Goal: Transaction & Acquisition: Purchase product/service

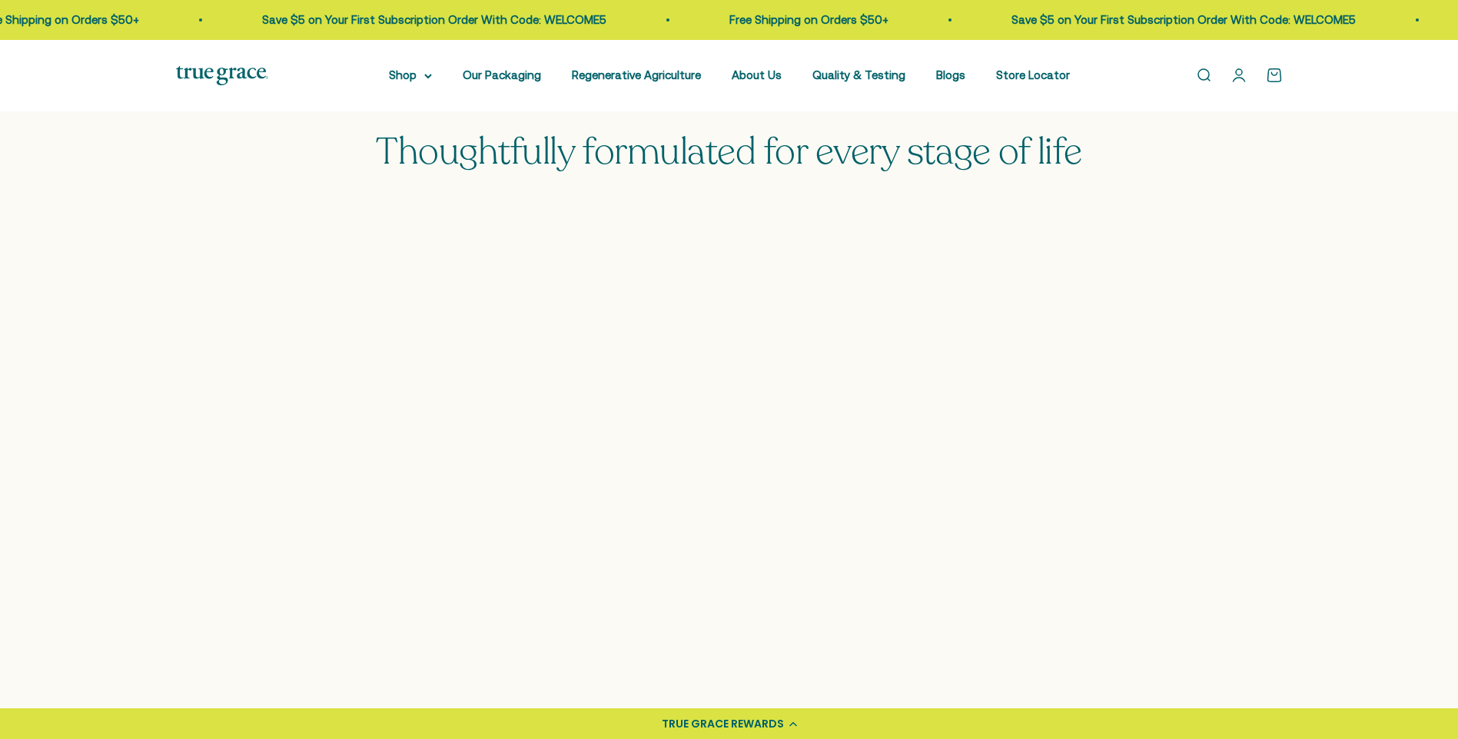
scroll to position [922, 0]
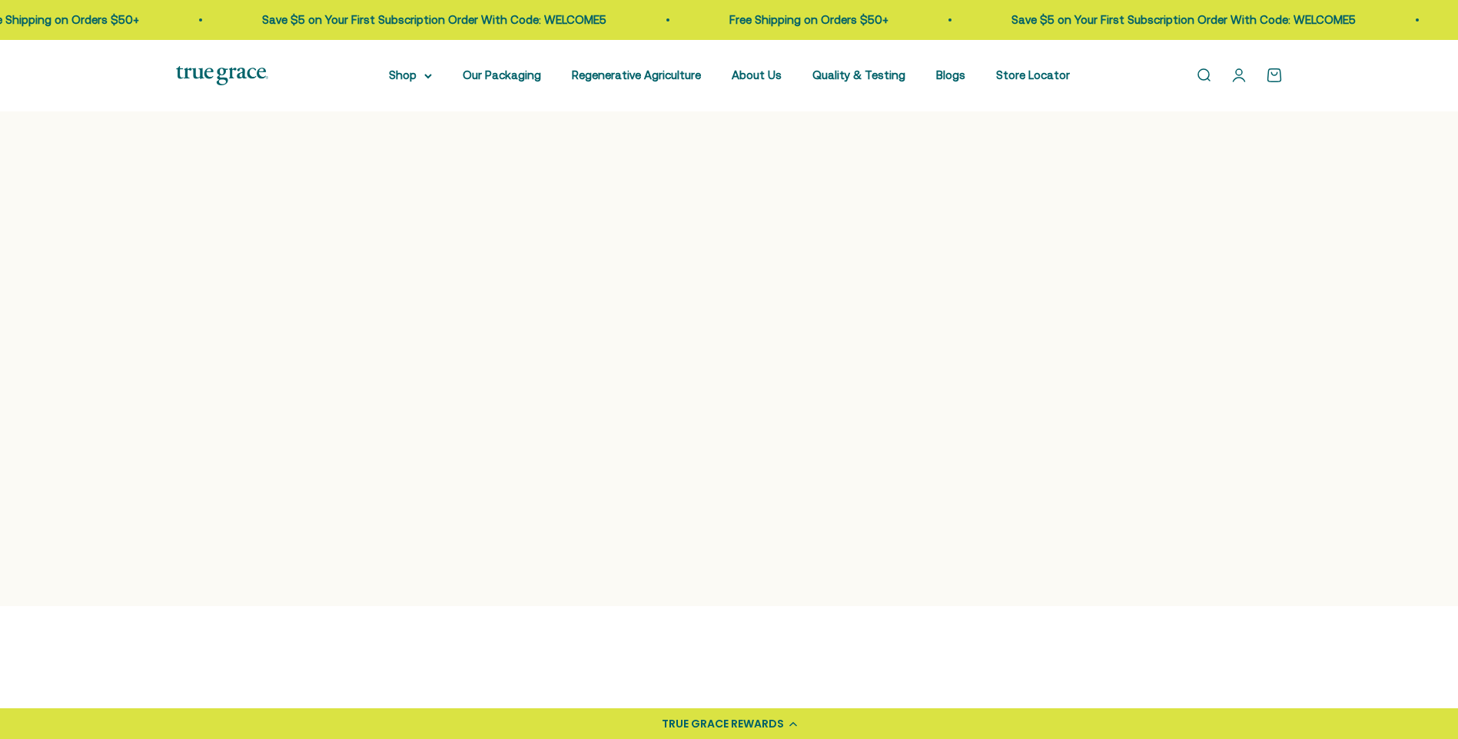
click at [872, 437] on img at bounding box center [869, 433] width 279 height 236
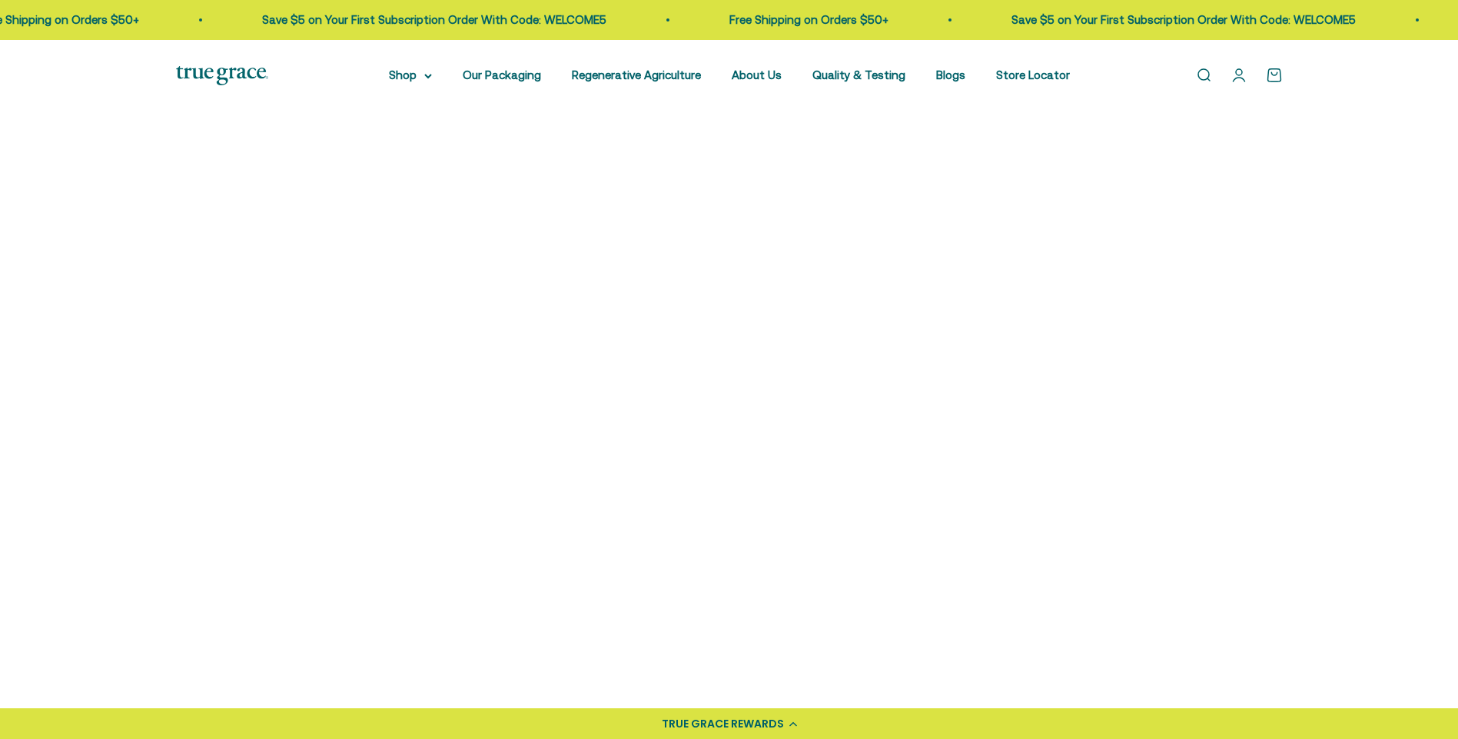
scroll to position [307, 0]
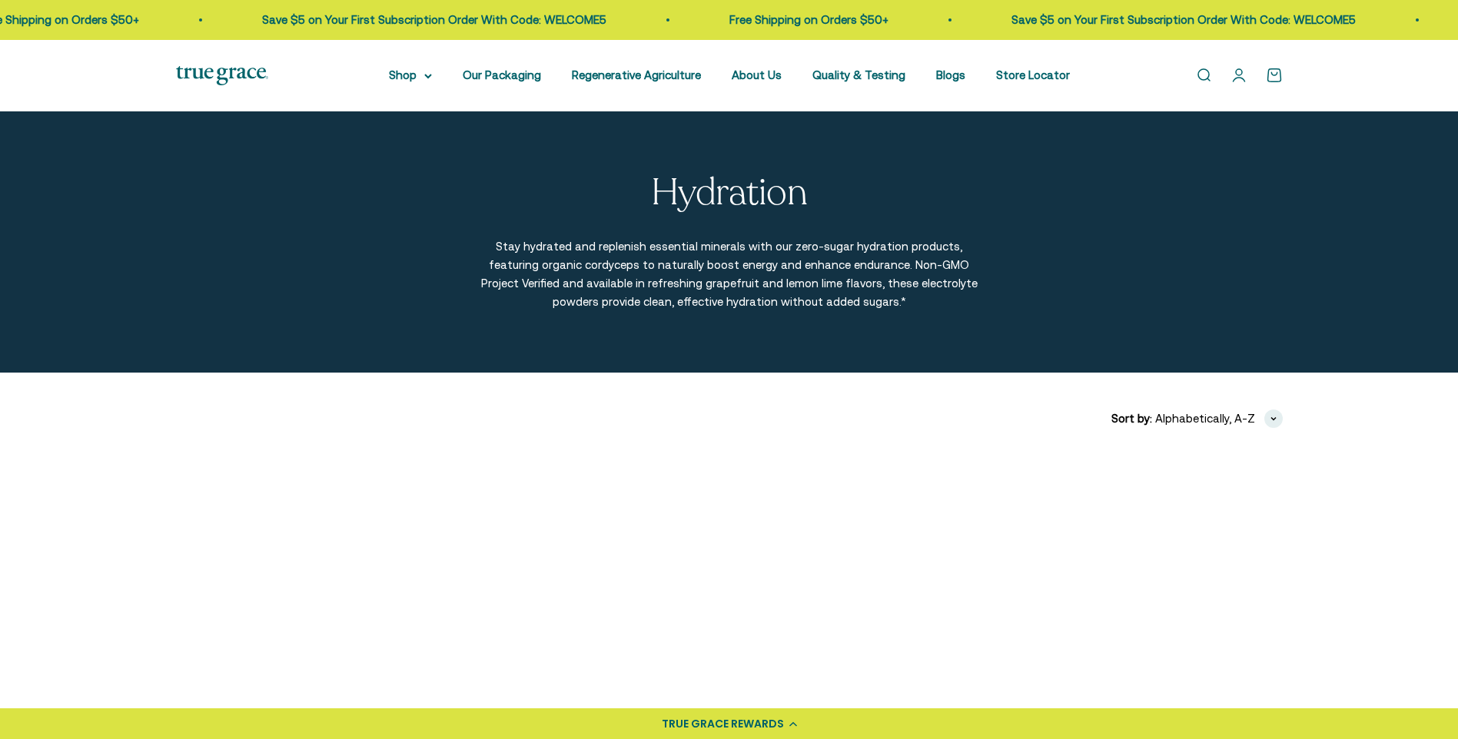
click at [1075, 76] on div "Open navigation menu Open search Shop Multivitamins Women's Multivitamin Women'…" at bounding box center [729, 75] width 1458 height 71
click at [0, 0] on x-citi-chrome-extension at bounding box center [0, 0] width 0 height 0
click at [1239, 77] on link "Open account page" at bounding box center [1238, 75] width 17 height 17
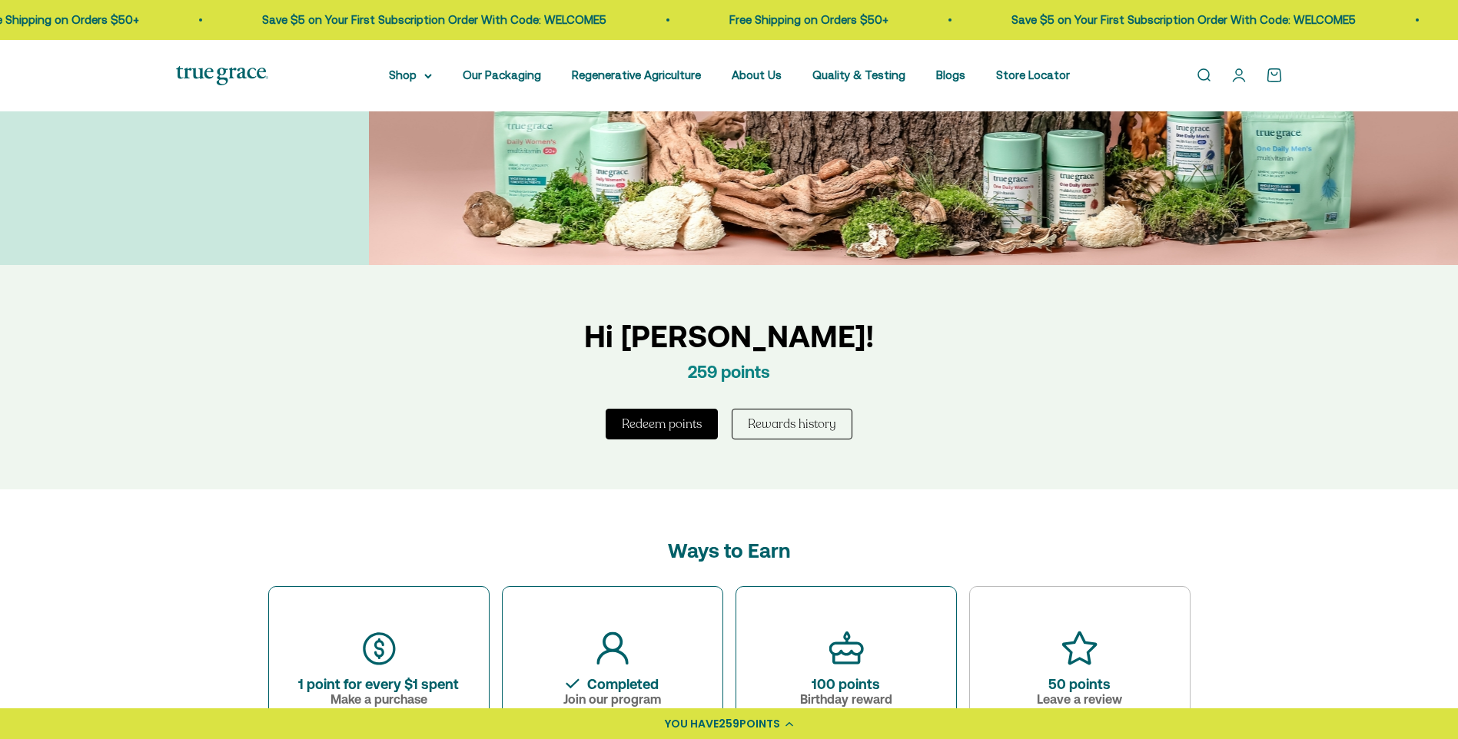
scroll to position [538, 0]
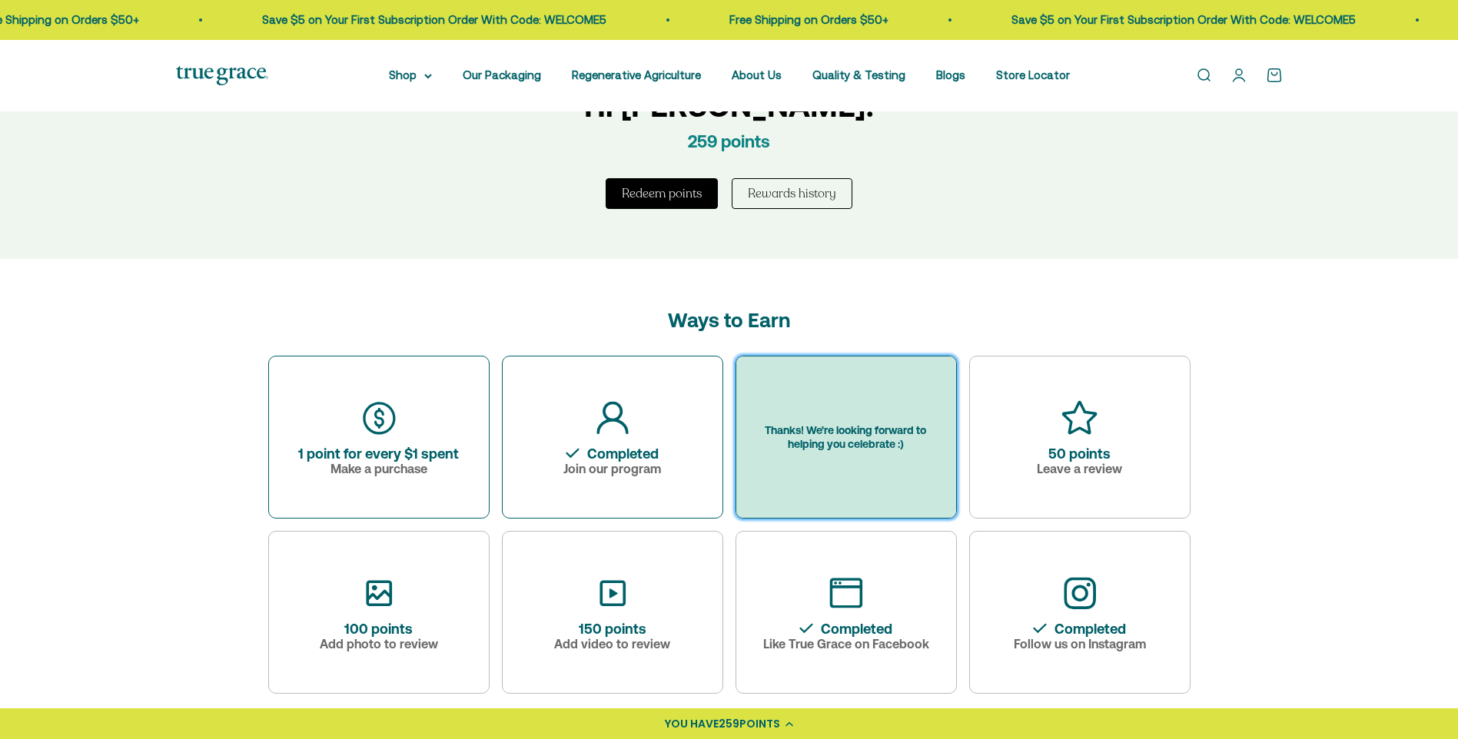
click at [853, 442] on div "Thanks! We're looking forward to helping you celebrate :)" at bounding box center [846, 437] width 168 height 28
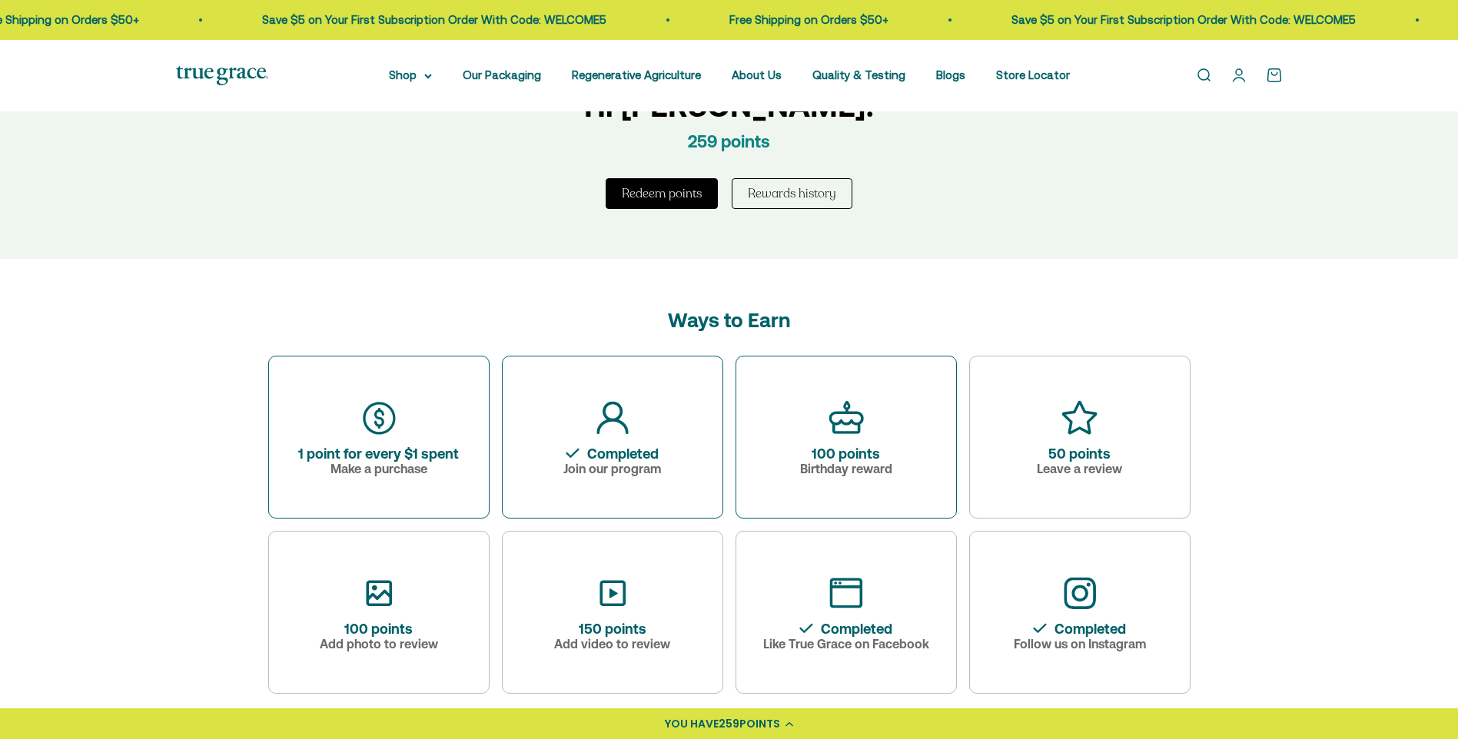
click at [1341, 433] on div "Ways to Earn 1 point for every $1 spent Make a purchase Completed Join our prog…" at bounding box center [729, 501] width 1458 height 485
drag, startPoint x: 1341, startPoint y: 433, endPoint x: 1330, endPoint y: 571, distance: 138.1
click at [1330, 571] on div "Ways to Earn 1 point for every $1 spent Make a purchase Completed Join our prog…" at bounding box center [729, 501] width 1458 height 485
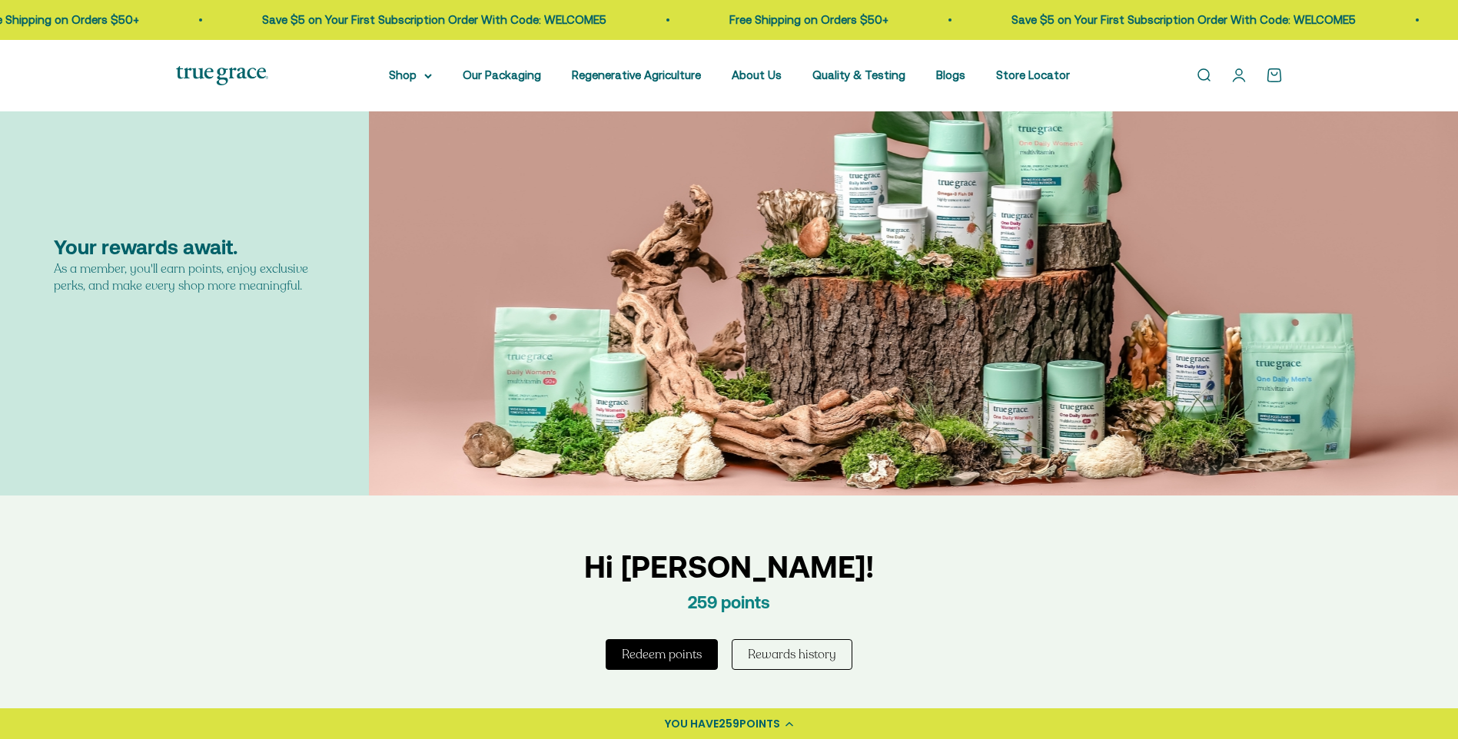
scroll to position [0, 0]
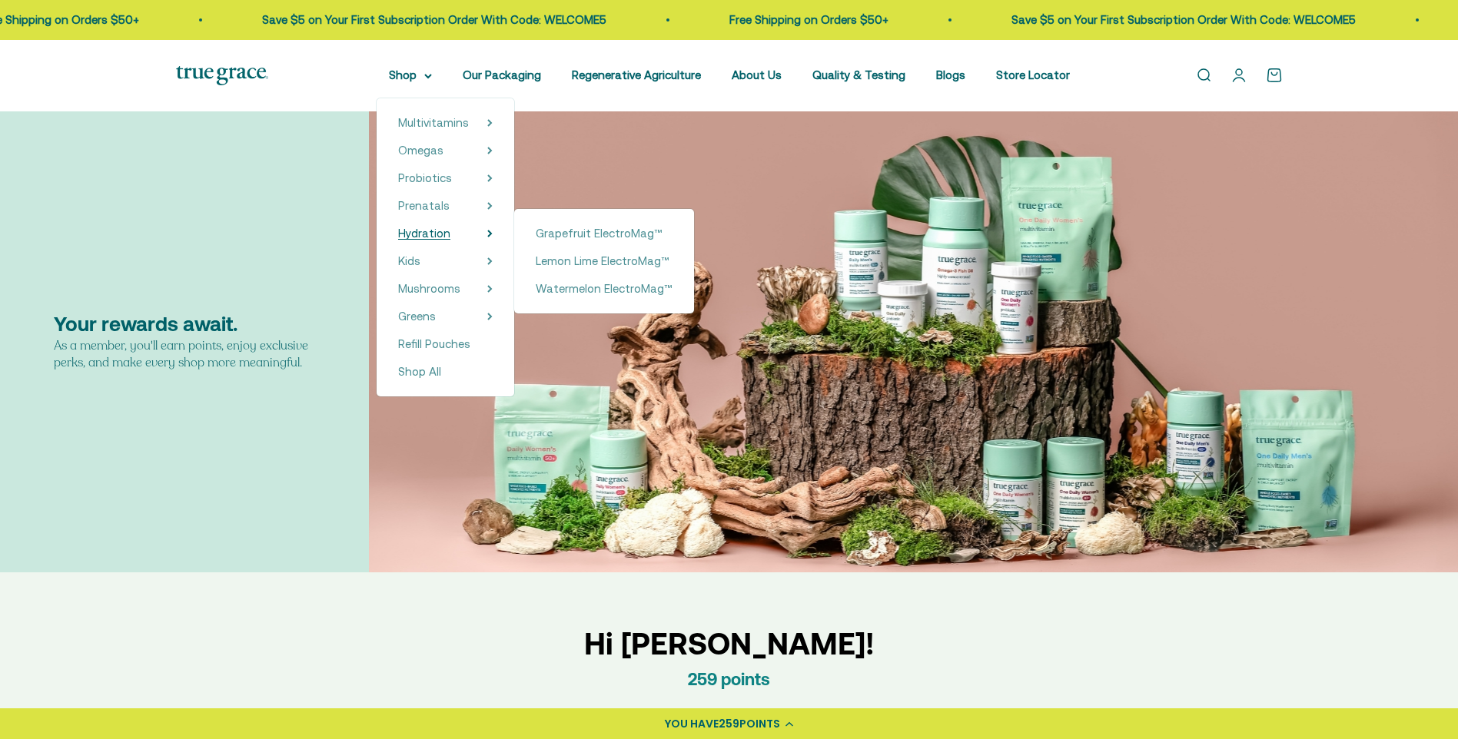
click at [430, 235] on span "Hydration" at bounding box center [424, 233] width 52 height 13
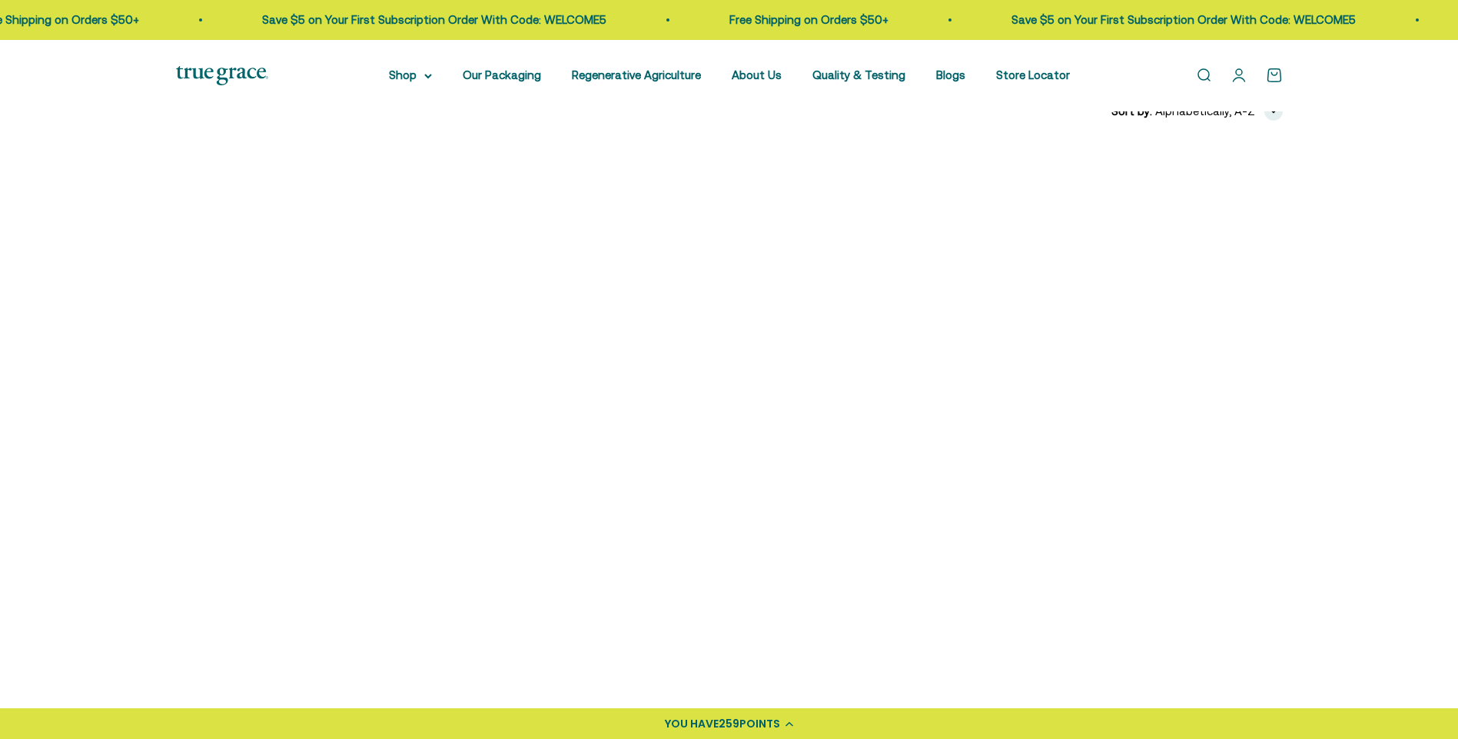
click at [365, 382] on div "+ Quick add" at bounding box center [380, 379] width 55 height 16
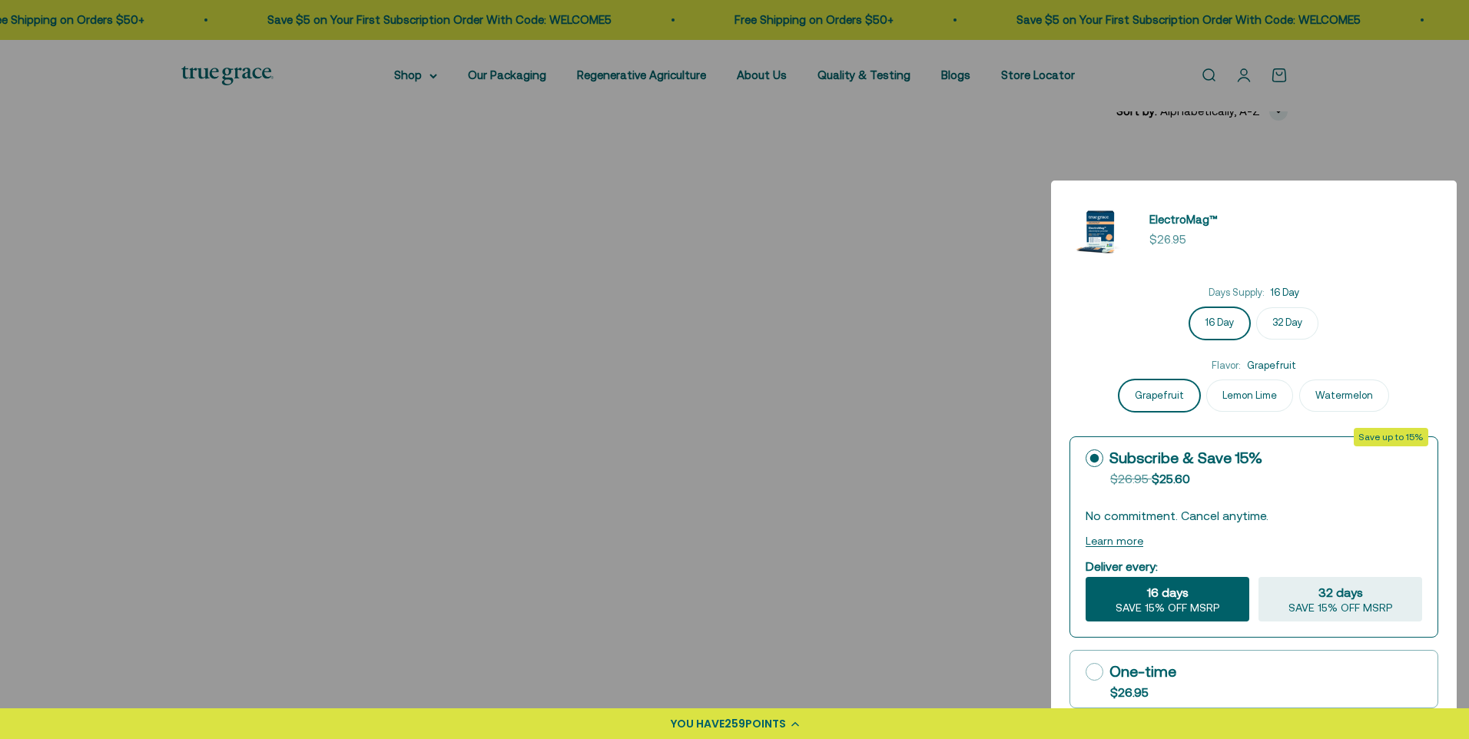
click at [1092, 676] on icon at bounding box center [1095, 672] width 18 height 18
click at [1086, 672] on input "One-time $26.95" at bounding box center [1085, 672] width 1 height 1
radio input "true"
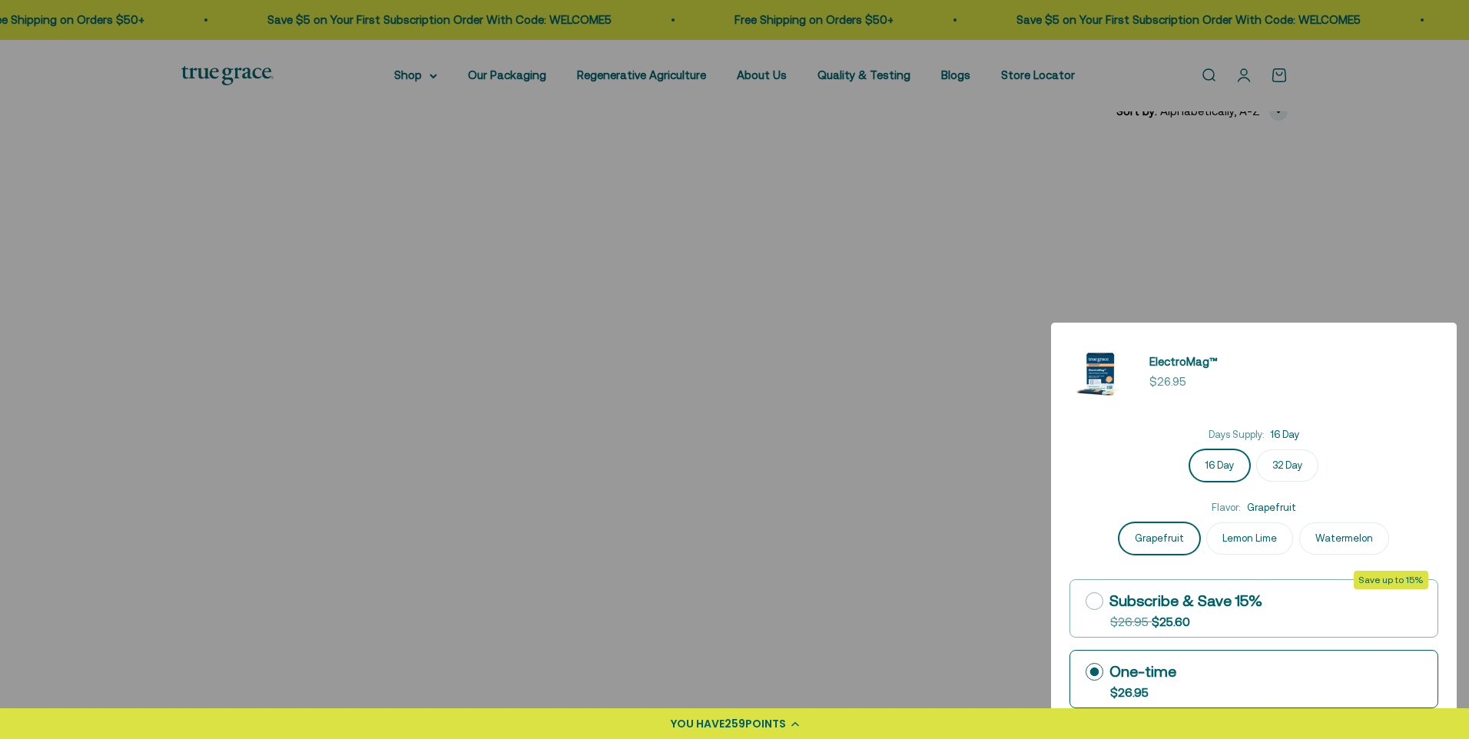
click at [991, 605] on div at bounding box center [734, 369] width 1469 height 739
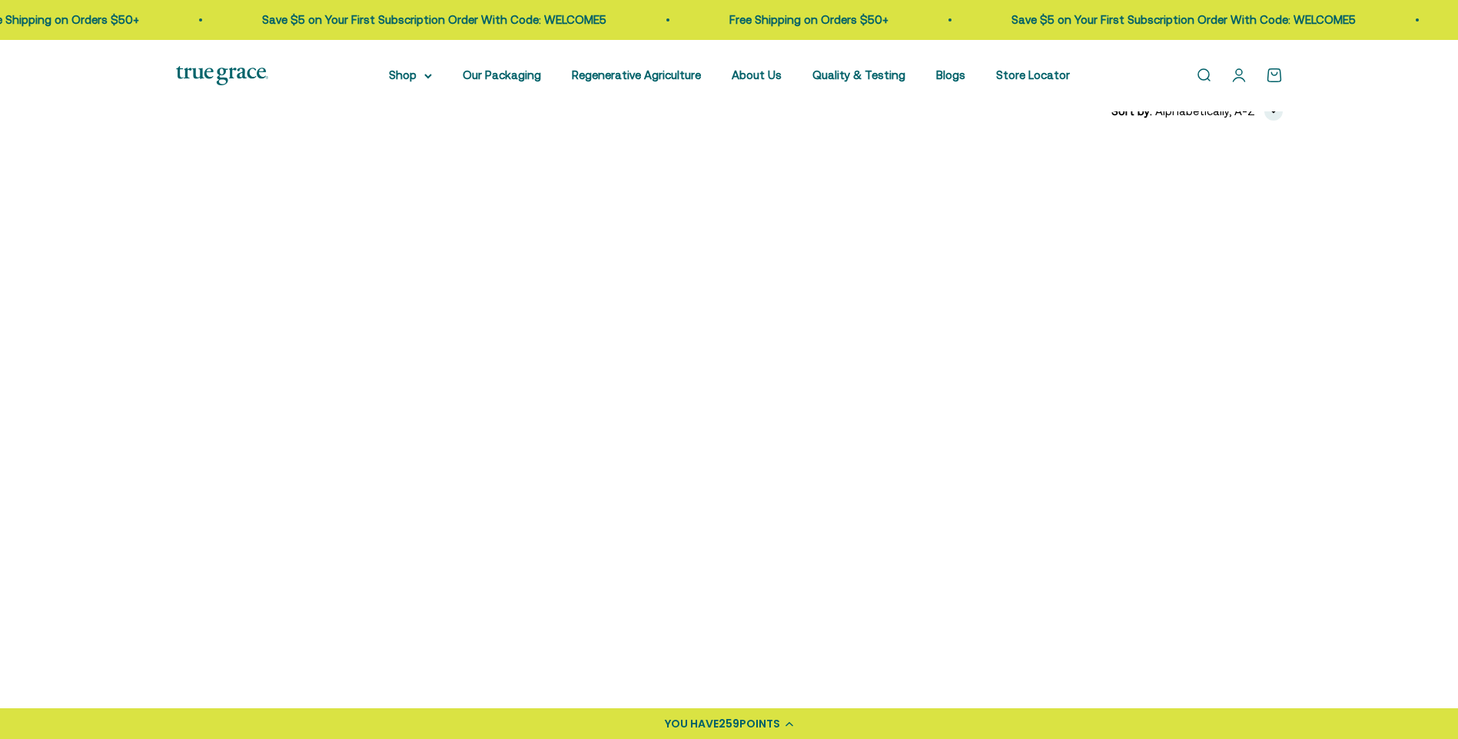
drag, startPoint x: 991, startPoint y: 605, endPoint x: 902, endPoint y: 591, distance: 91.0
click at [902, 593] on product-list "+ Quick add ElectroMag™ Sale price $26.95 Days Supply: 16 Day 16 Day 32 Day Fla…" at bounding box center [729, 499] width 1107 height 709
click at [1272, 71] on link "Open cart 0" at bounding box center [1274, 75] width 17 height 17
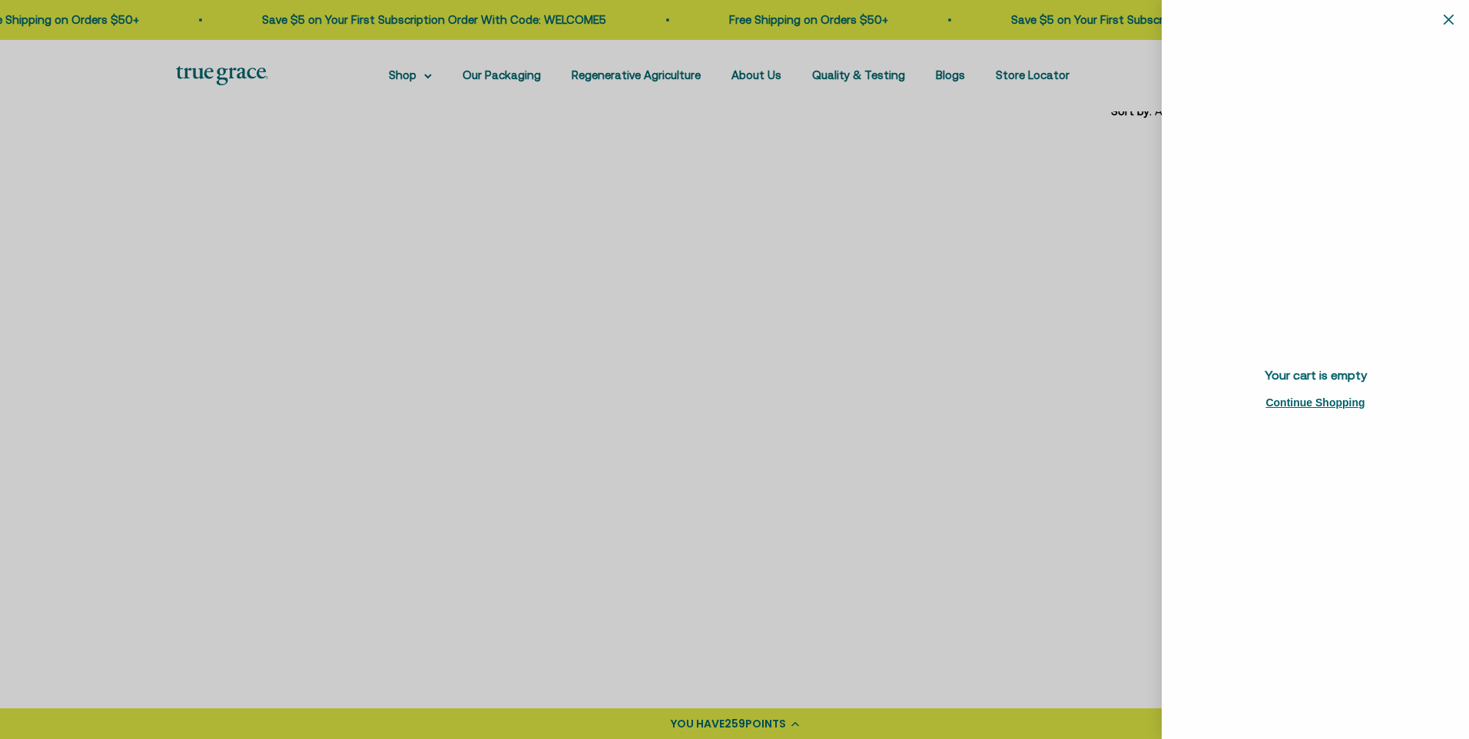
drag, startPoint x: 936, startPoint y: 579, endPoint x: 933, endPoint y: 569, distance: 10.5
click at [936, 579] on div at bounding box center [734, 369] width 1469 height 739
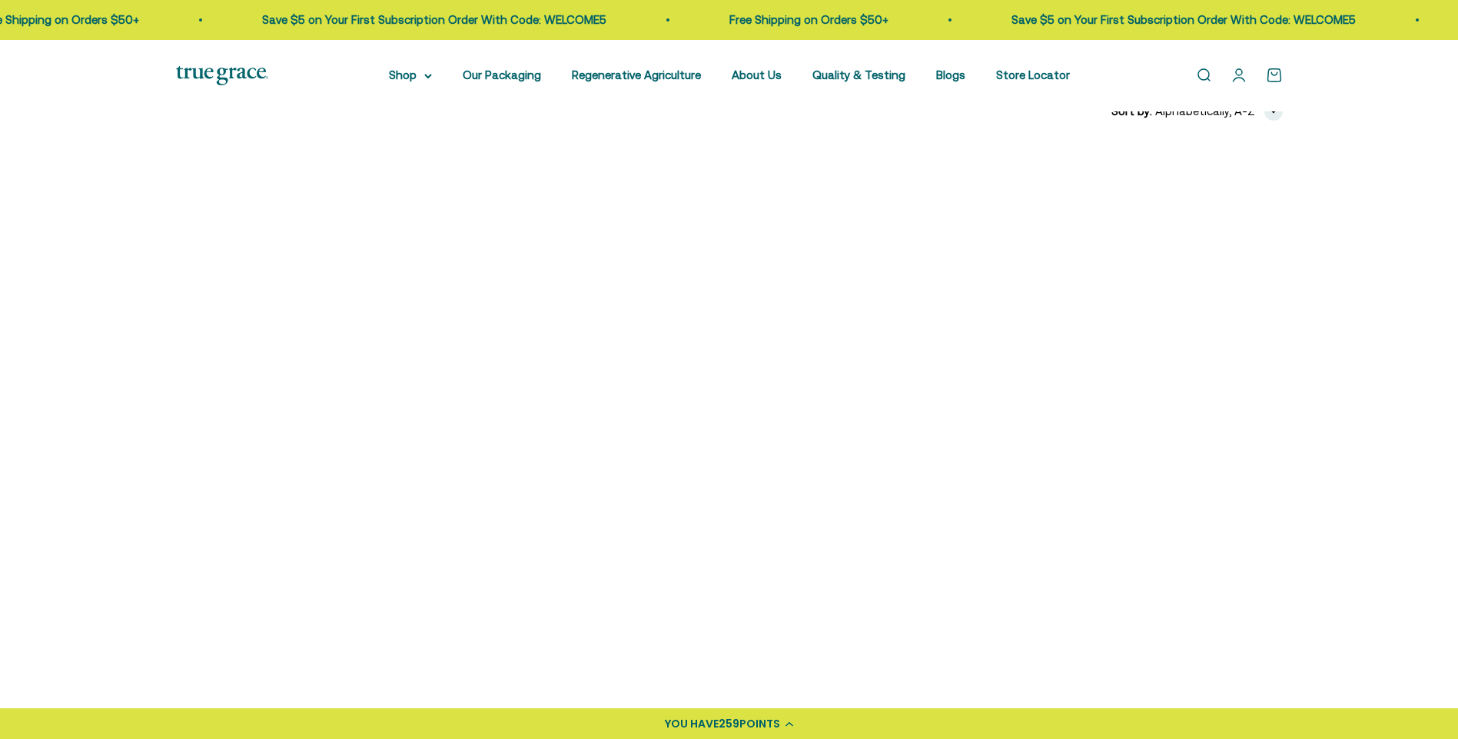
click at [385, 382] on div "+ Quick add" at bounding box center [380, 379] width 55 height 16
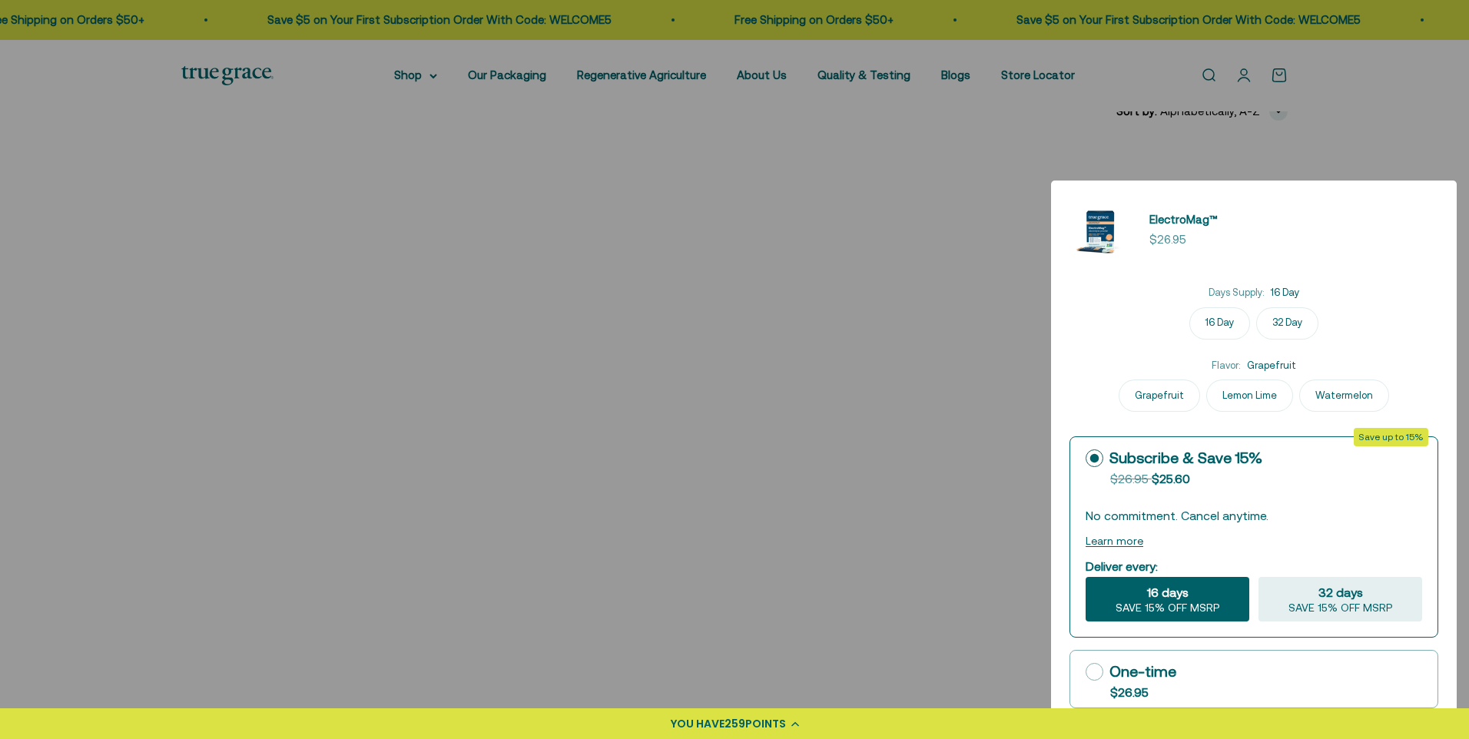
click at [1093, 671] on icon at bounding box center [1095, 672] width 18 height 18
click at [1086, 672] on input "One-time $26.95" at bounding box center [1085, 672] width 1 height 1
radio input "true"
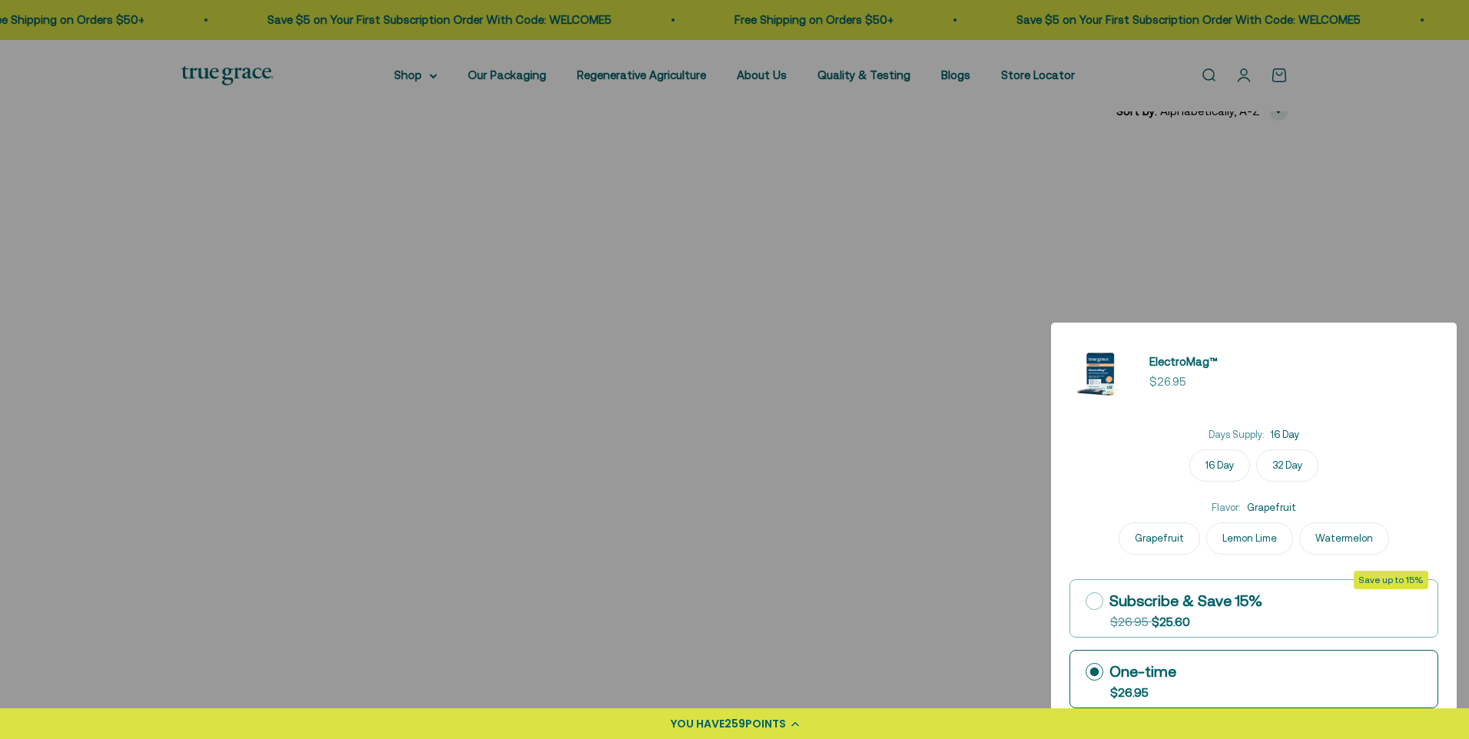
click at [1172, 671] on div "One-time" at bounding box center [1131, 671] width 91 height 23
click at [1086, 672] on input "One-time $26.95" at bounding box center [1085, 672] width 1 height 1
click at [1111, 673] on div "One-time" at bounding box center [1131, 671] width 91 height 23
click at [1086, 672] on input "One-time $26.95" at bounding box center [1085, 672] width 1 height 1
click at [791, 726] on div "YOU HAVE 259 POINTS" at bounding box center [734, 724] width 1469 height 31
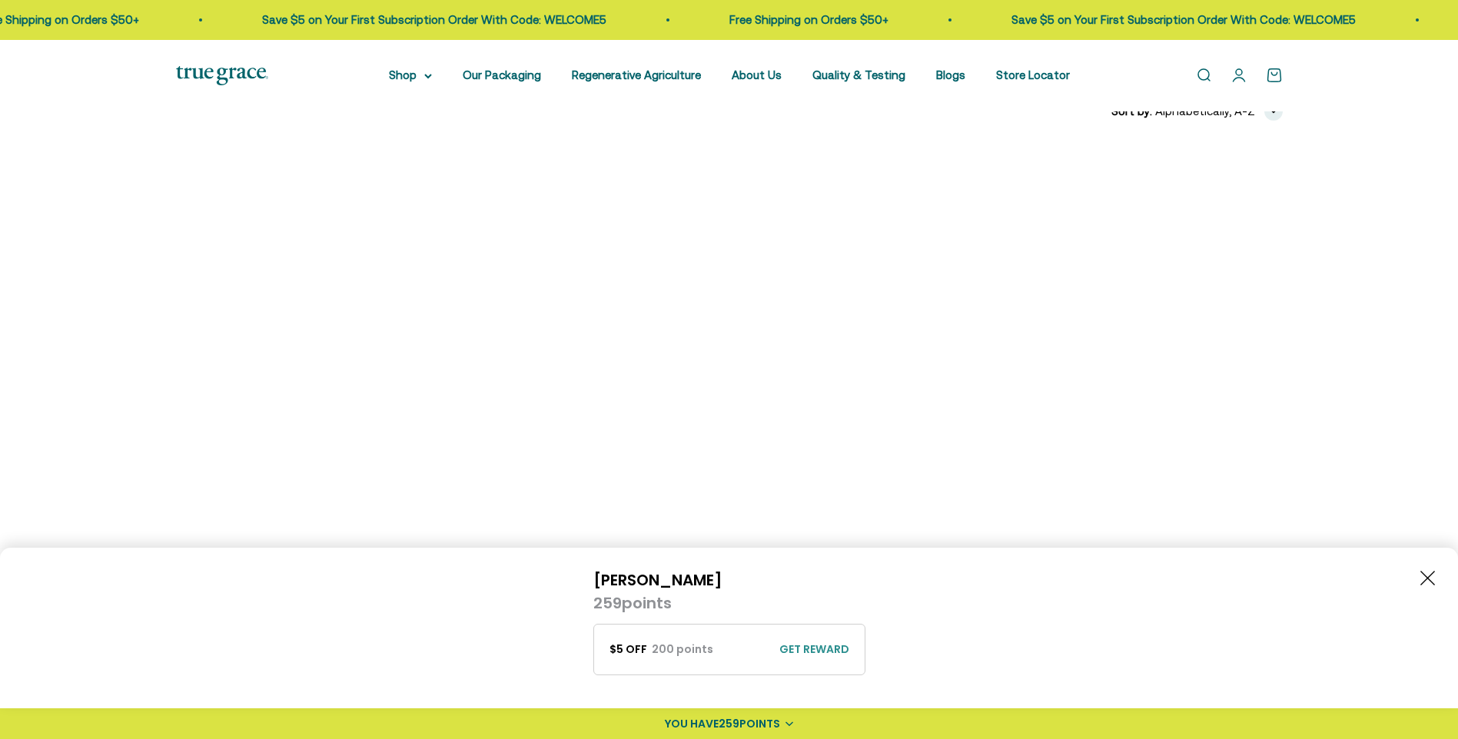
click at [793, 724] on icon at bounding box center [789, 724] width 8 height 5
click at [303, 227] on img at bounding box center [307, 276] width 263 height 263
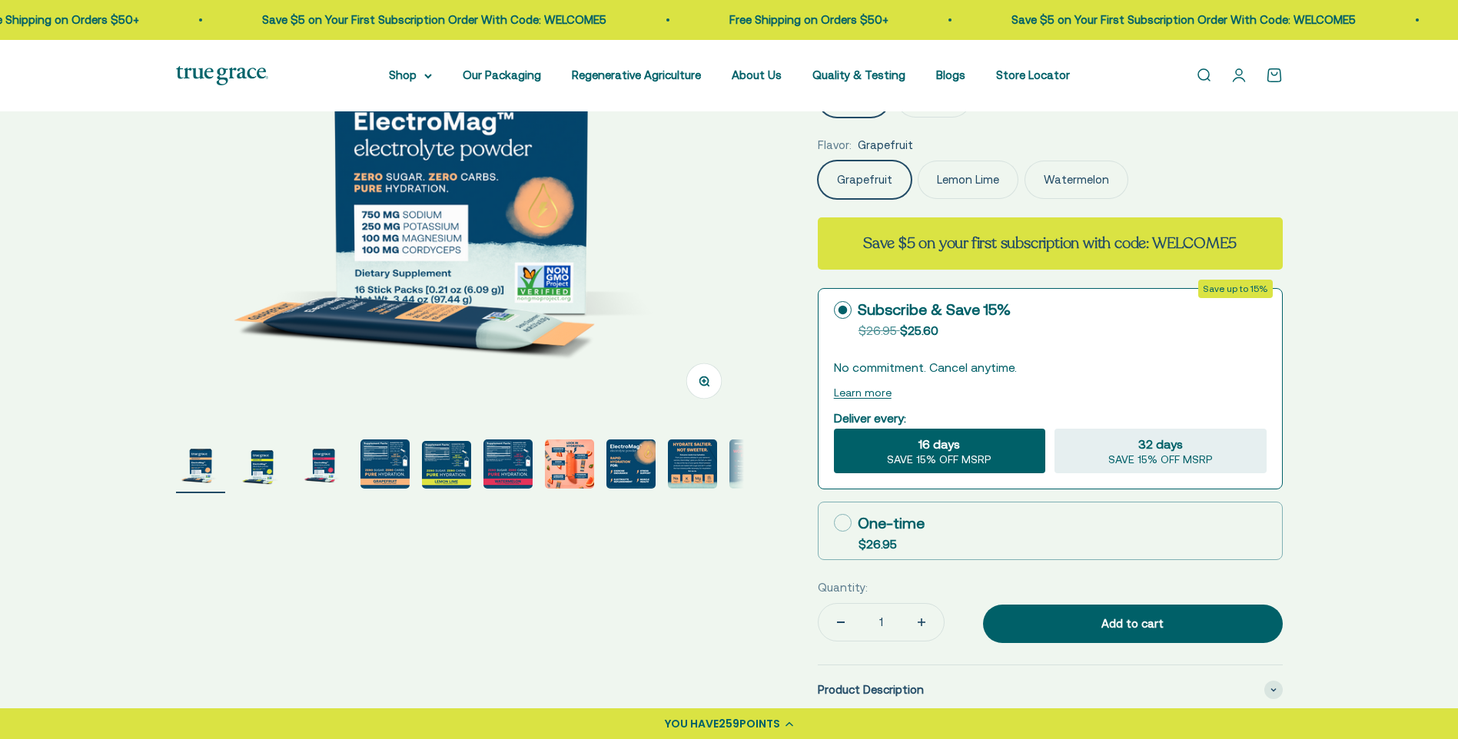
click at [836, 524] on icon at bounding box center [843, 523] width 18 height 18
click at [834, 523] on input "One-time $26.95" at bounding box center [833, 523] width 1 height 1
radio input "true"
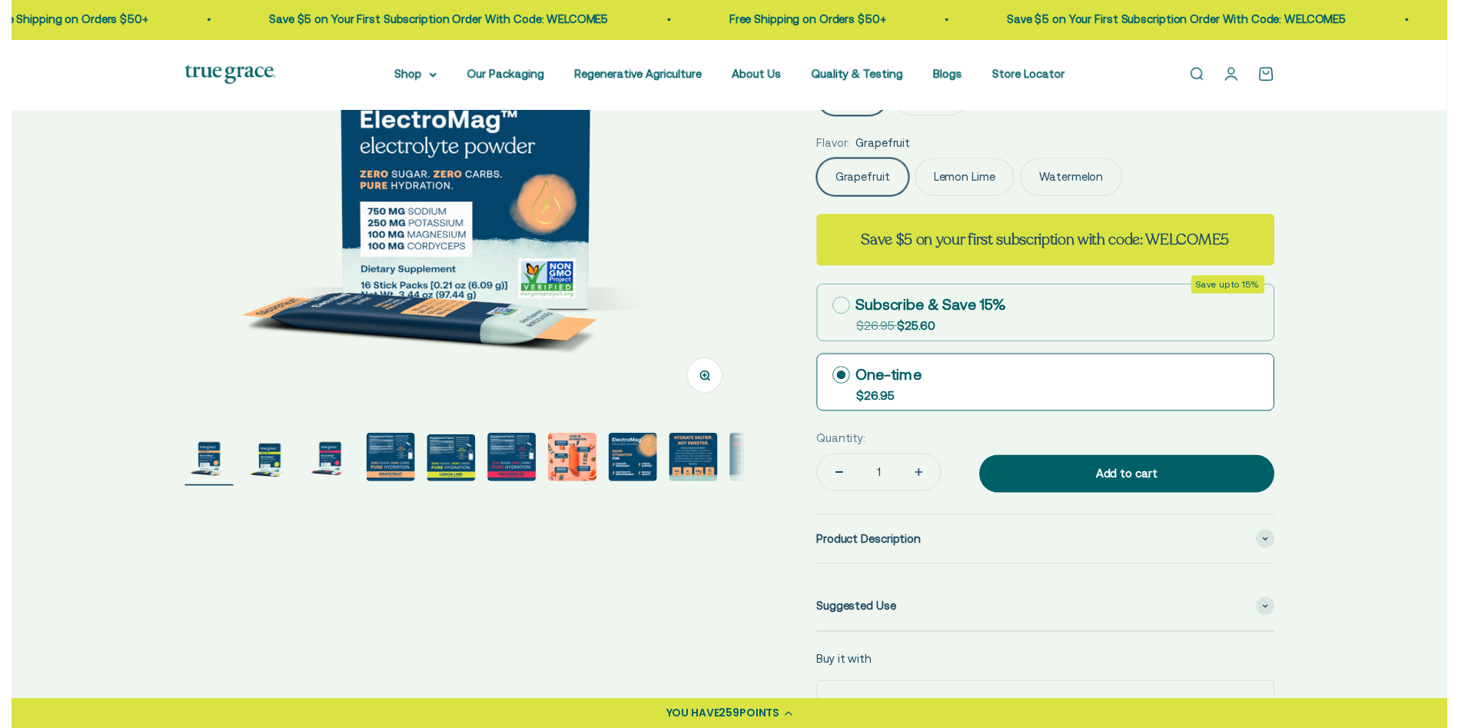
scroll to position [231, 0]
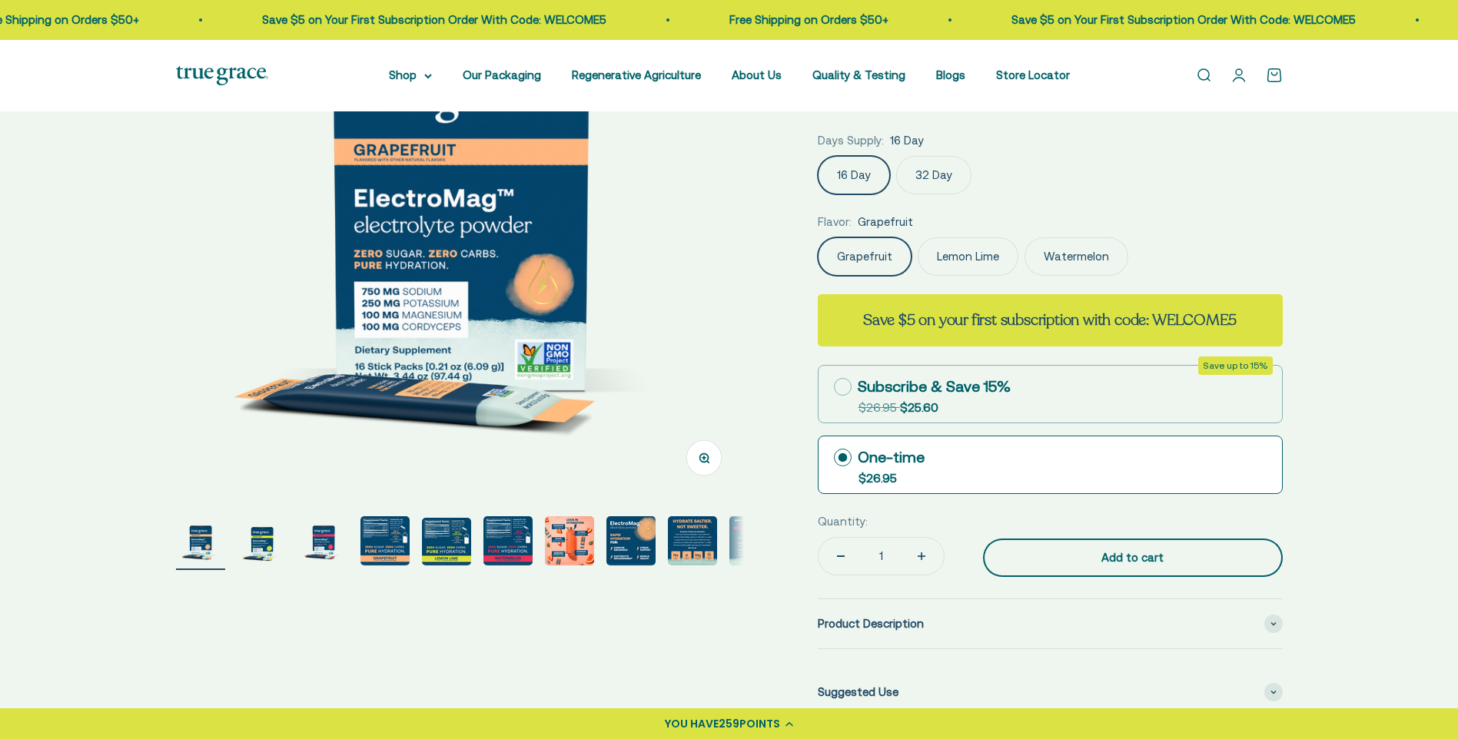
click at [1071, 568] on button "Add to cart" at bounding box center [1133, 558] width 300 height 38
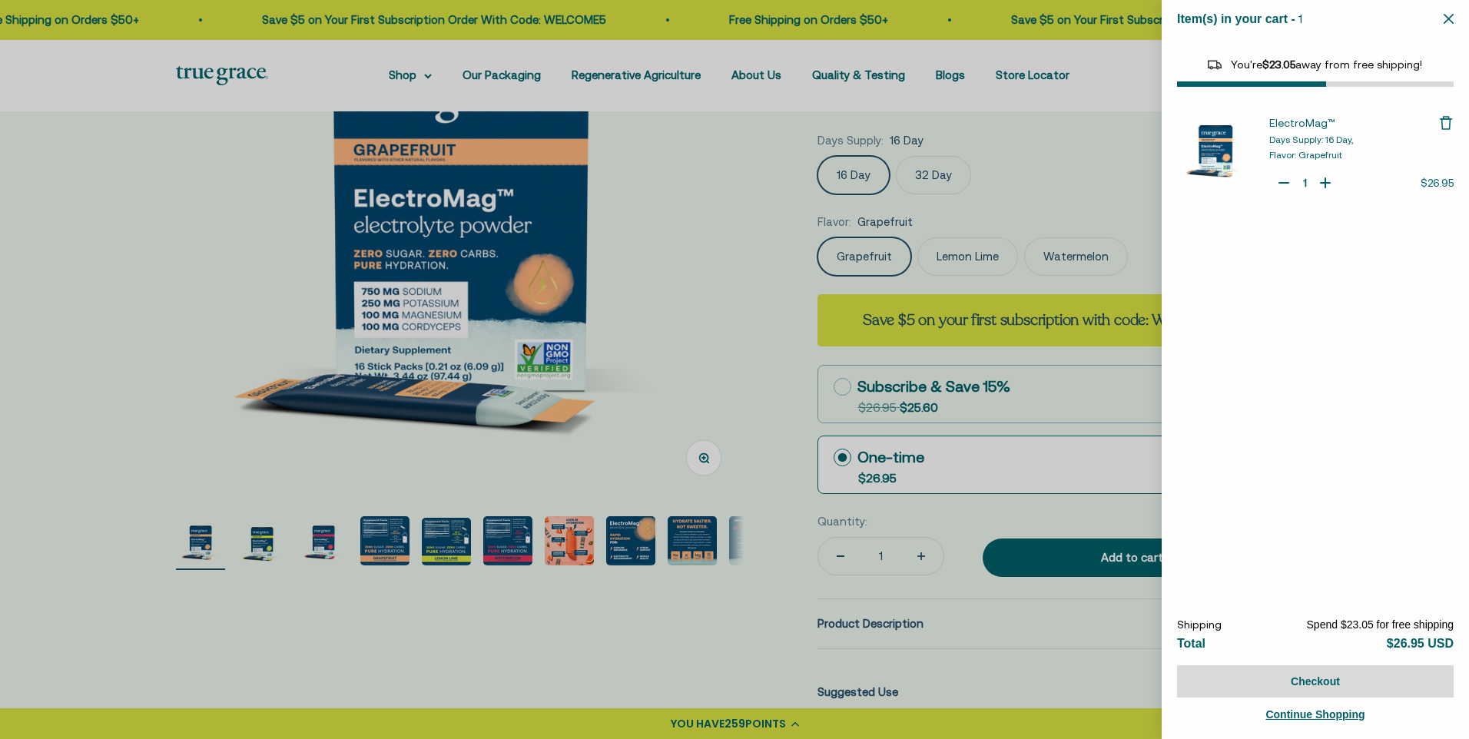
select select "44163639509206"
select select "40055698129088"
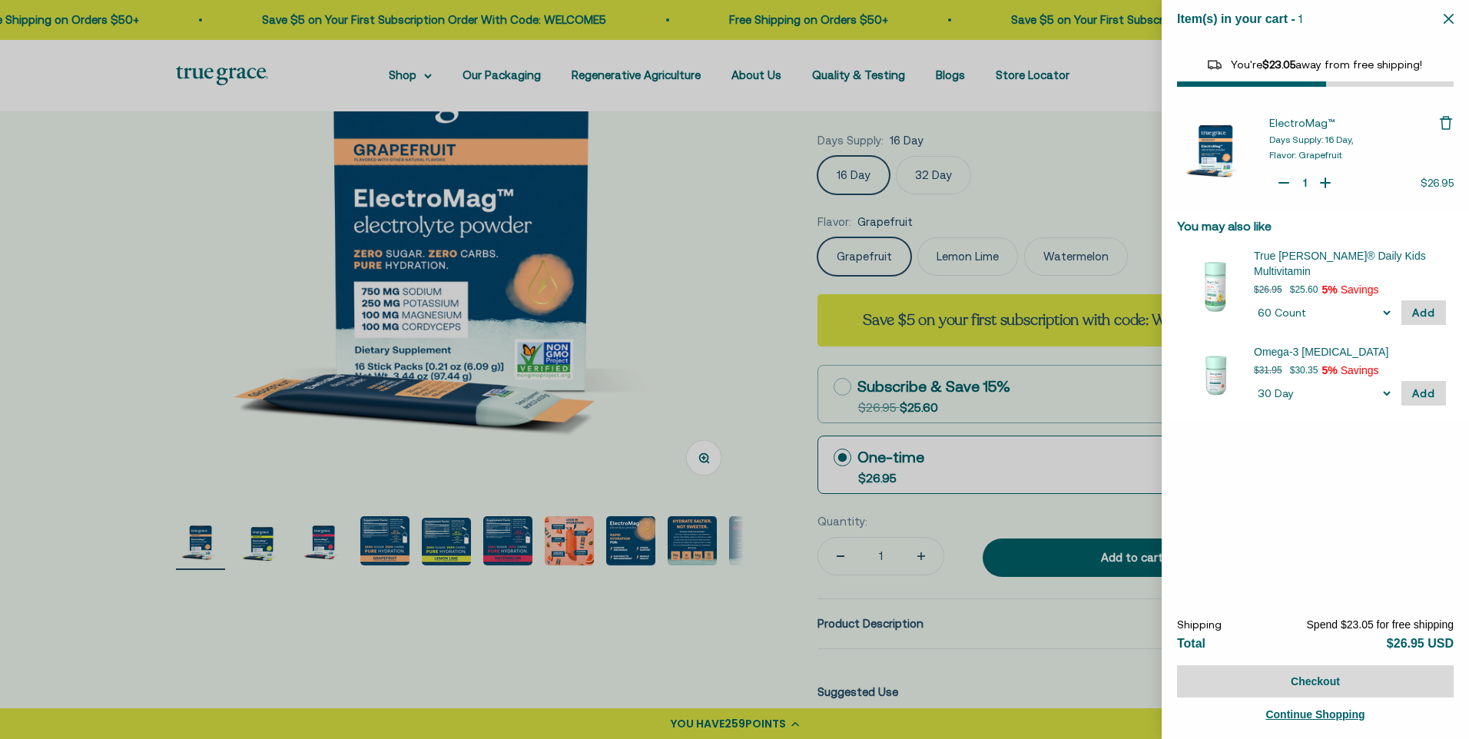
click at [706, 608] on div at bounding box center [734, 369] width 1469 height 739
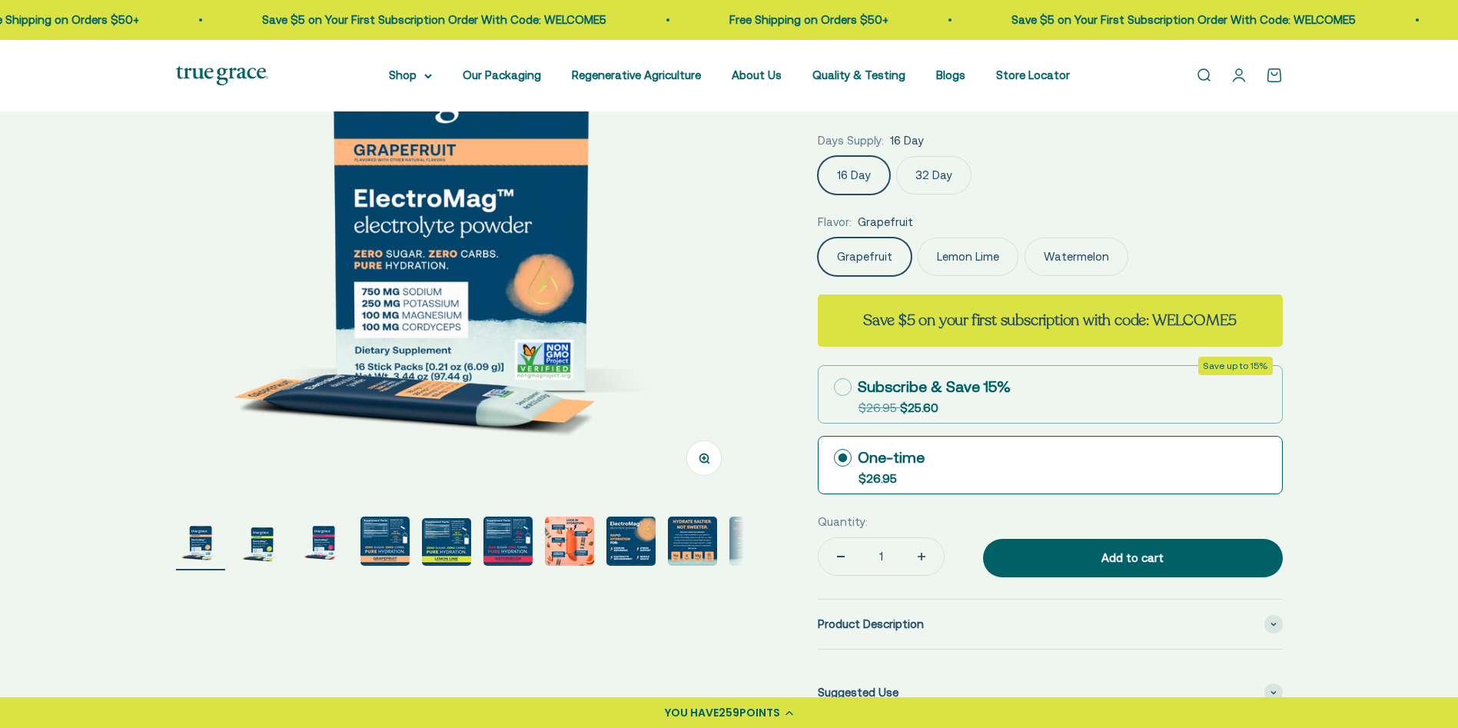
click at [1035, 264] on label "Watermelon" at bounding box center [1076, 256] width 104 height 38
click at [818, 237] on input "Watermelon" at bounding box center [817, 237] width 1 height 1
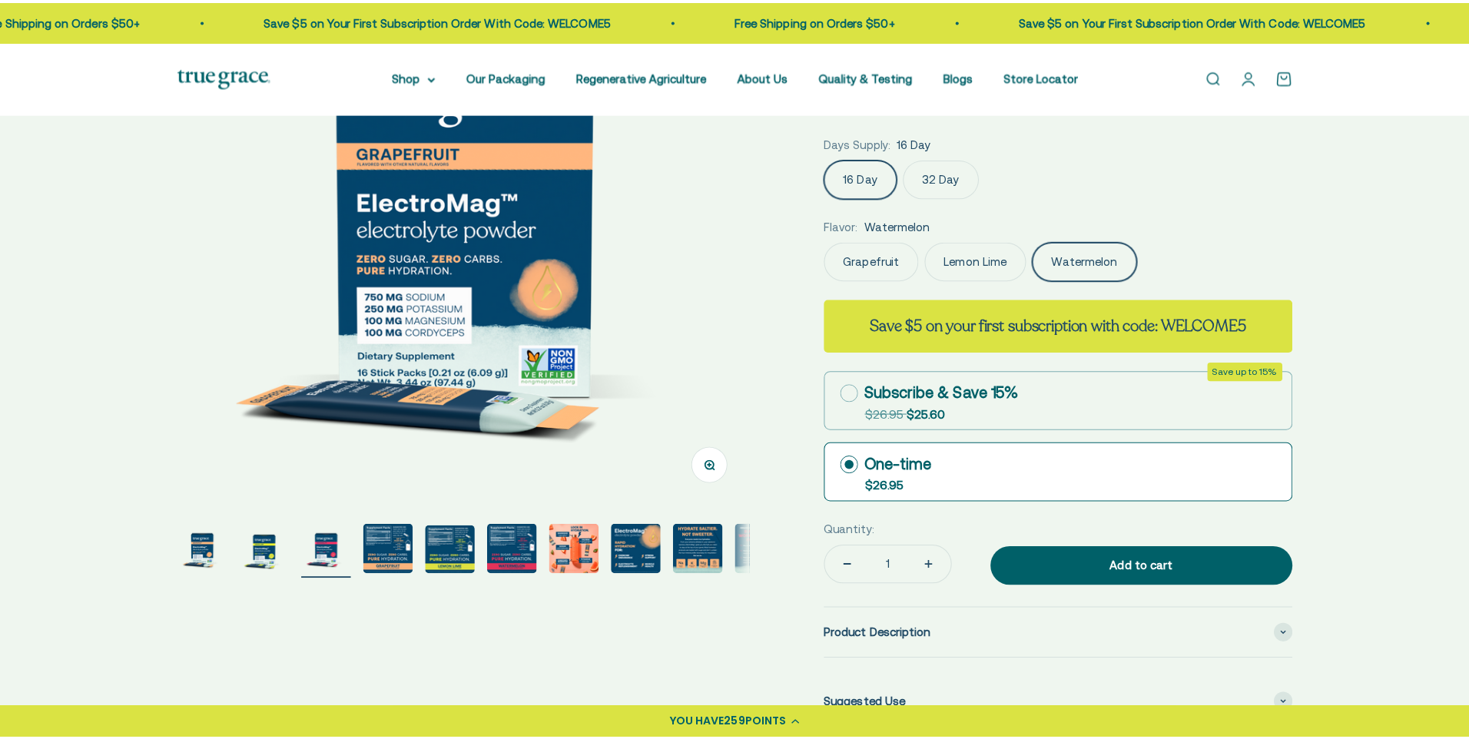
scroll to position [0, 1173]
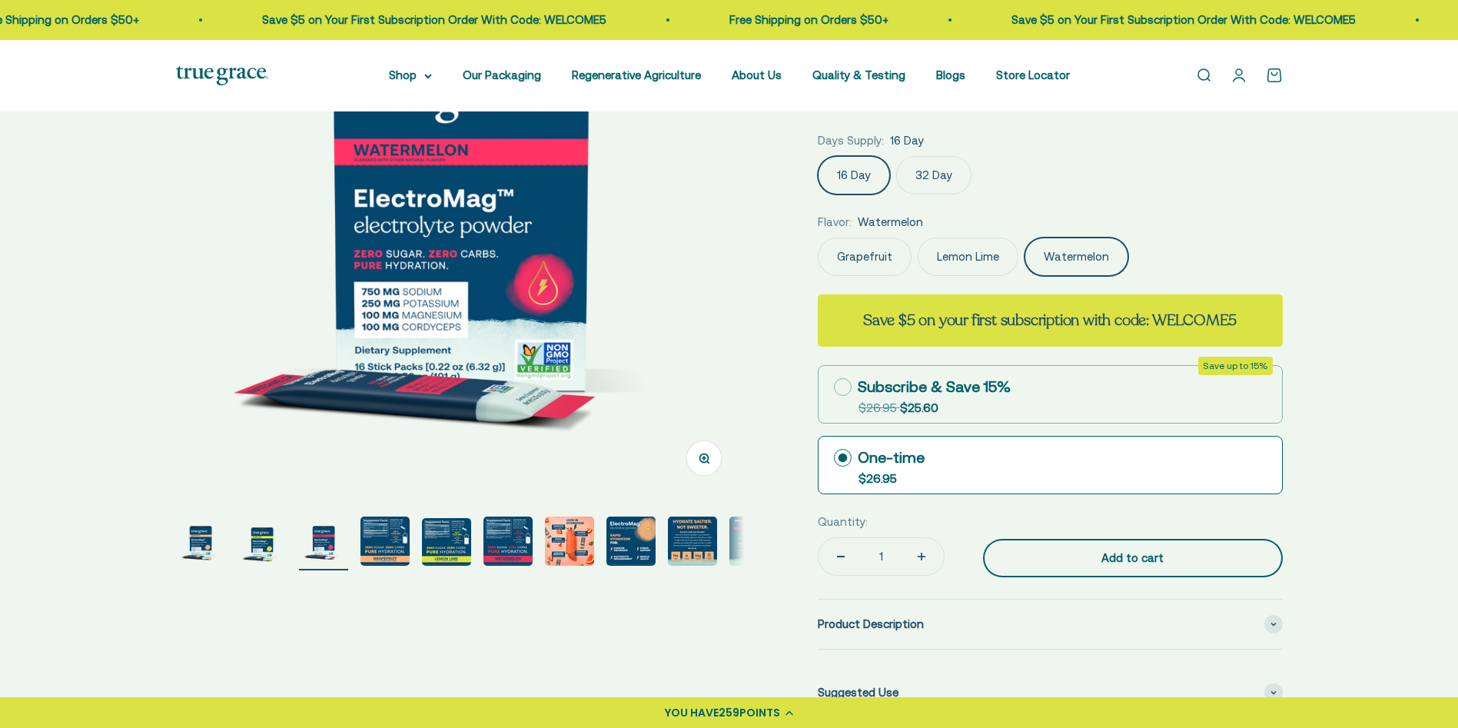
click at [1078, 556] on div "Add to cart" at bounding box center [1133, 558] width 238 height 18
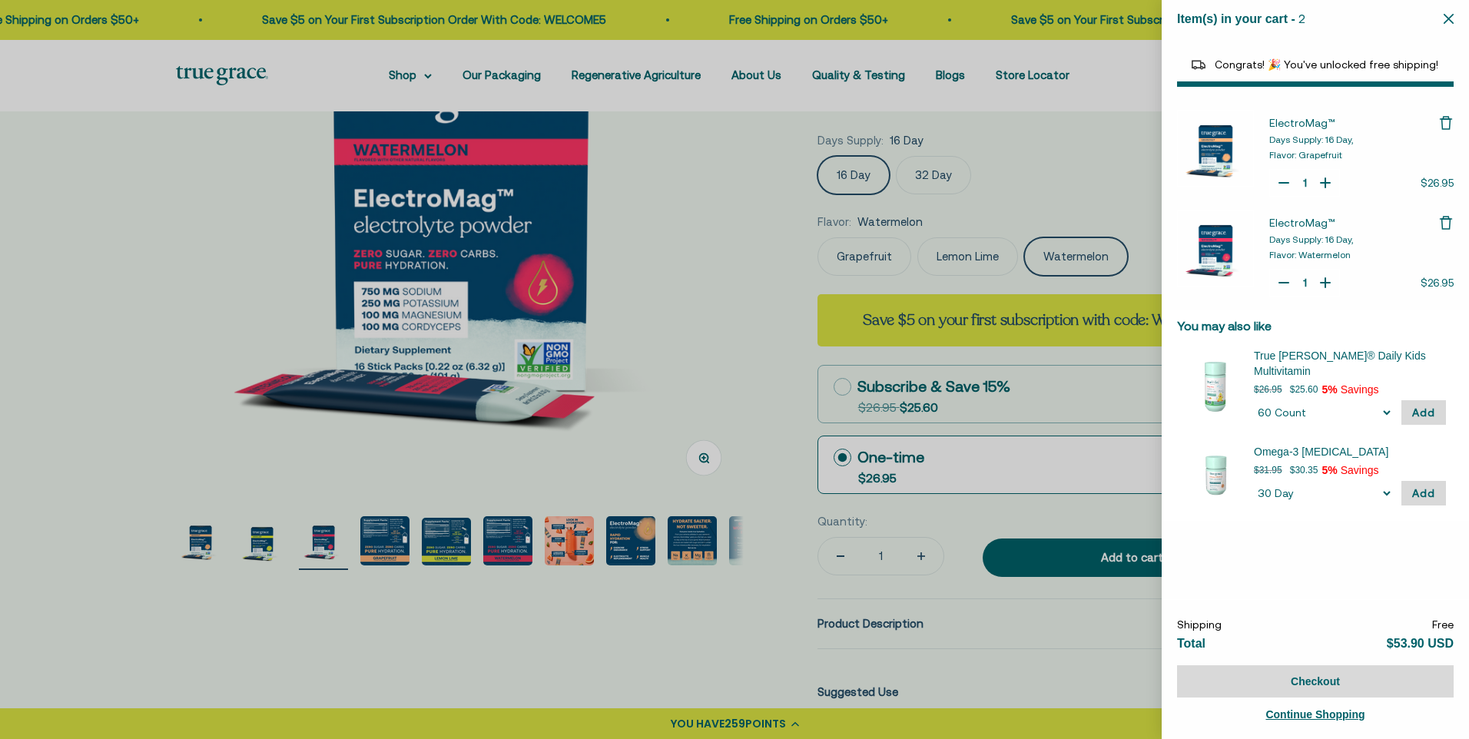
type input "2"
click at [1320, 181] on icon "Your Cart" at bounding box center [1325, 182] width 15 height 15
click at [1305, 682] on button "Checkout" at bounding box center [1315, 682] width 277 height 32
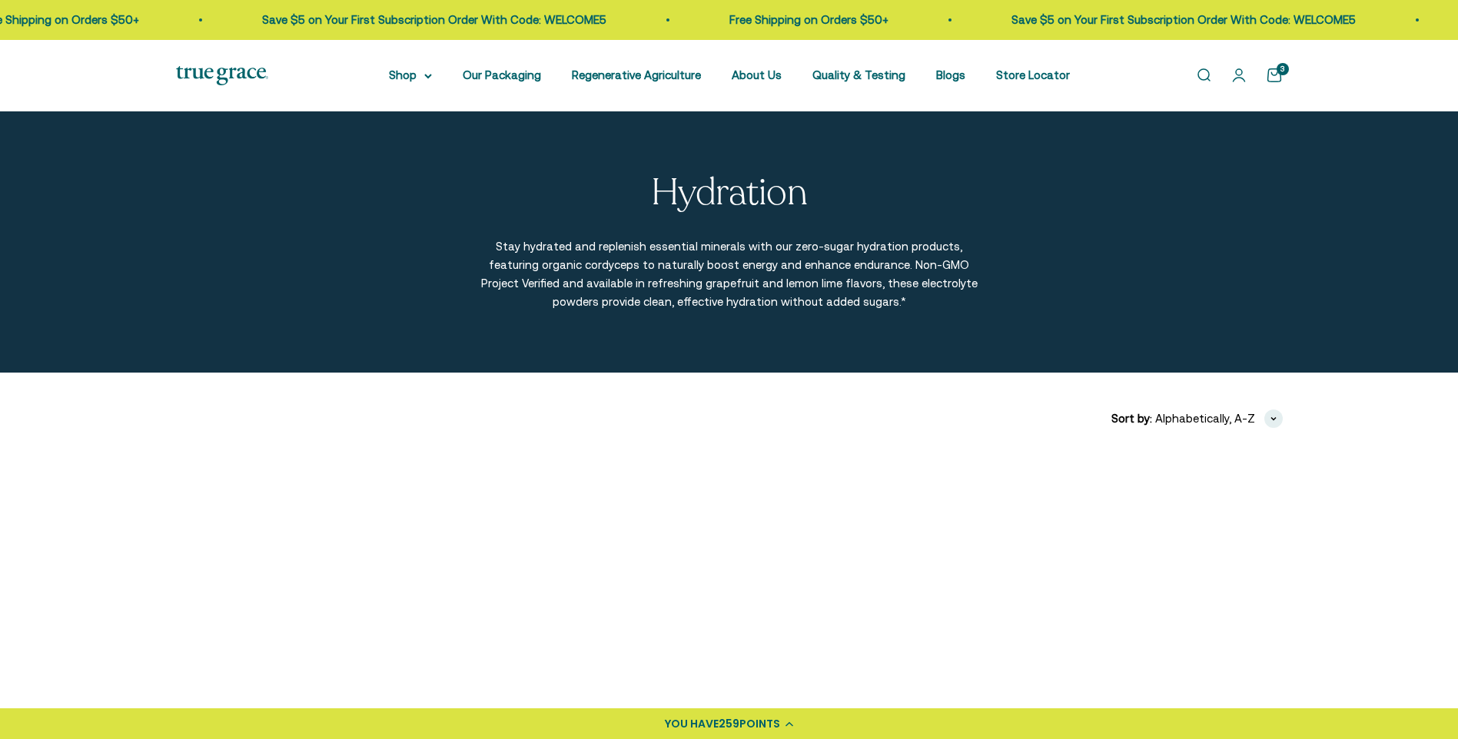
scroll to position [231, 0]
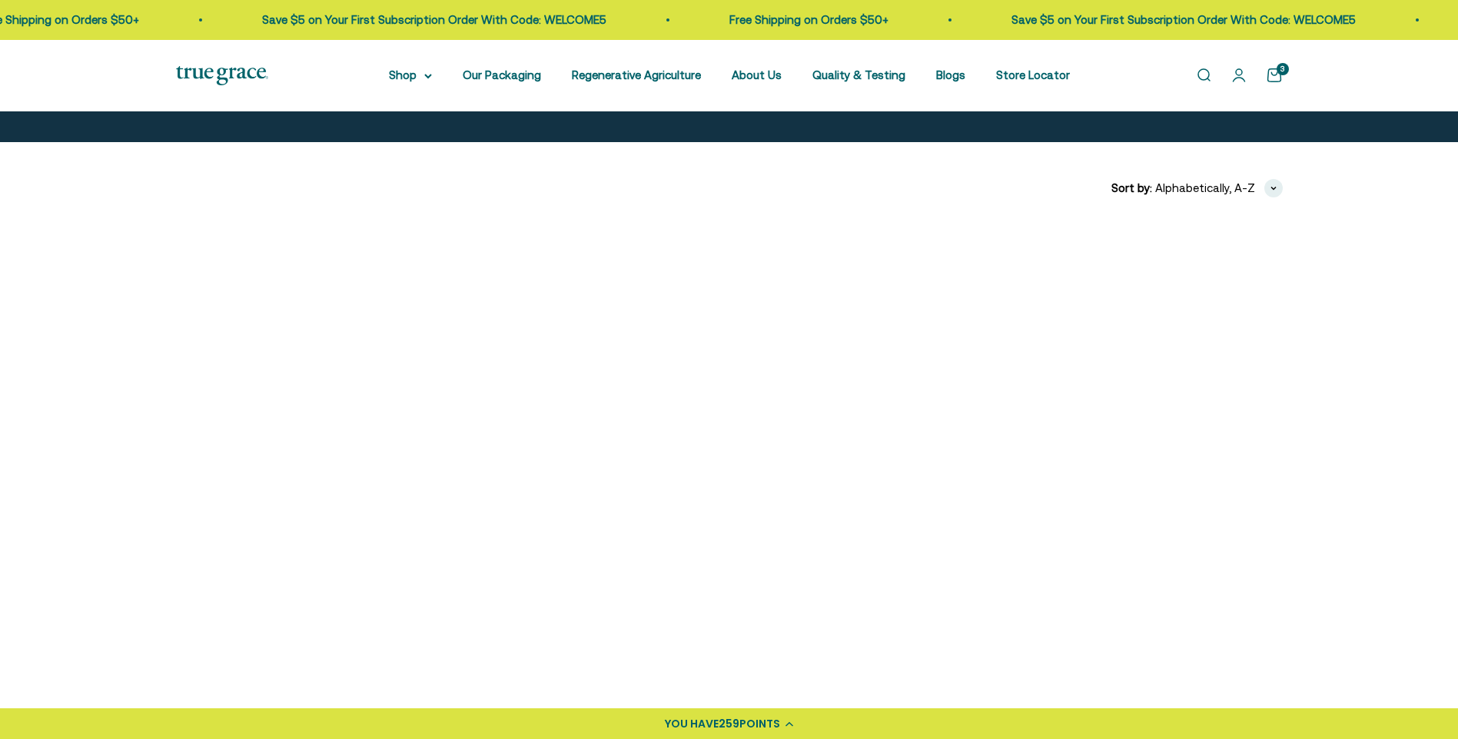
click at [310, 350] on img at bounding box center [307, 353] width 263 height 263
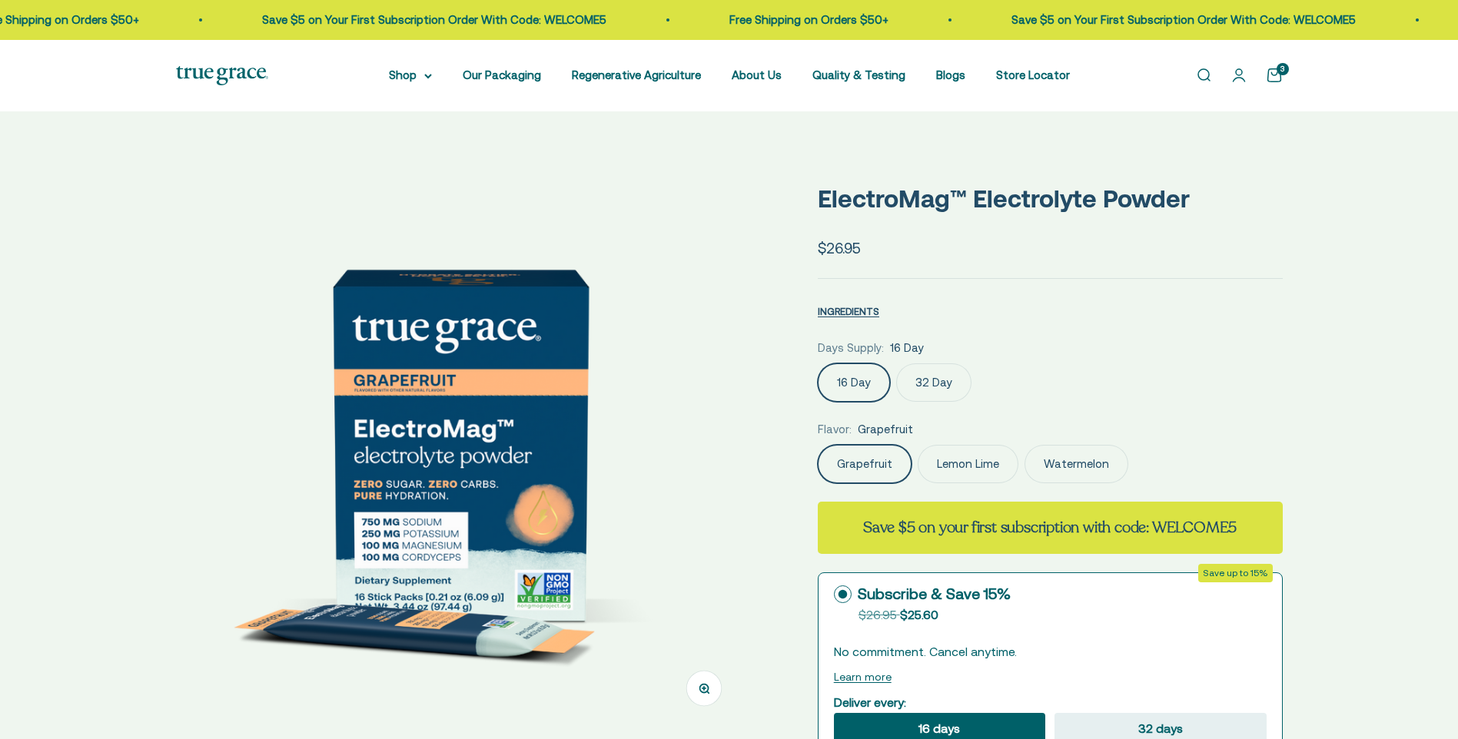
scroll to position [307, 0]
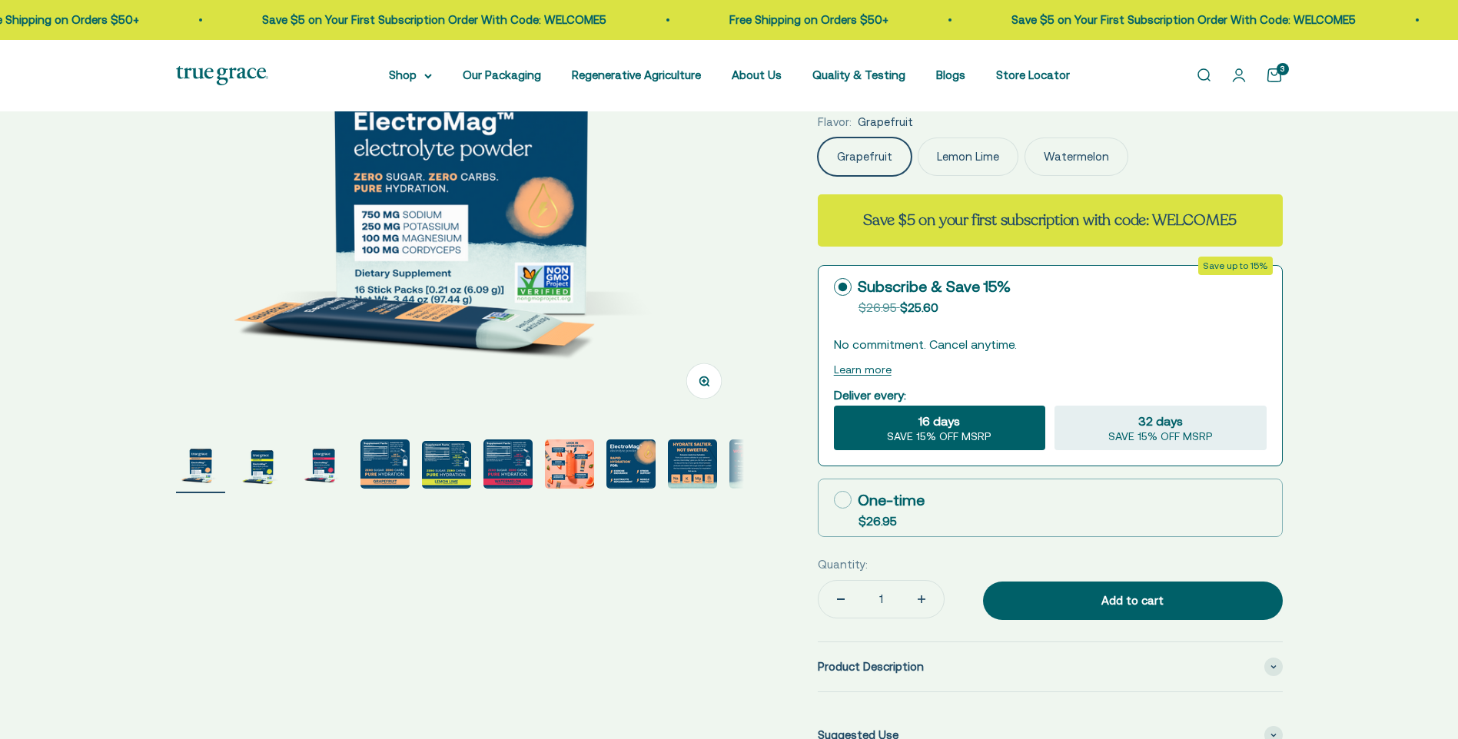
click at [374, 470] on img "Go to item 4" at bounding box center [384, 464] width 49 height 49
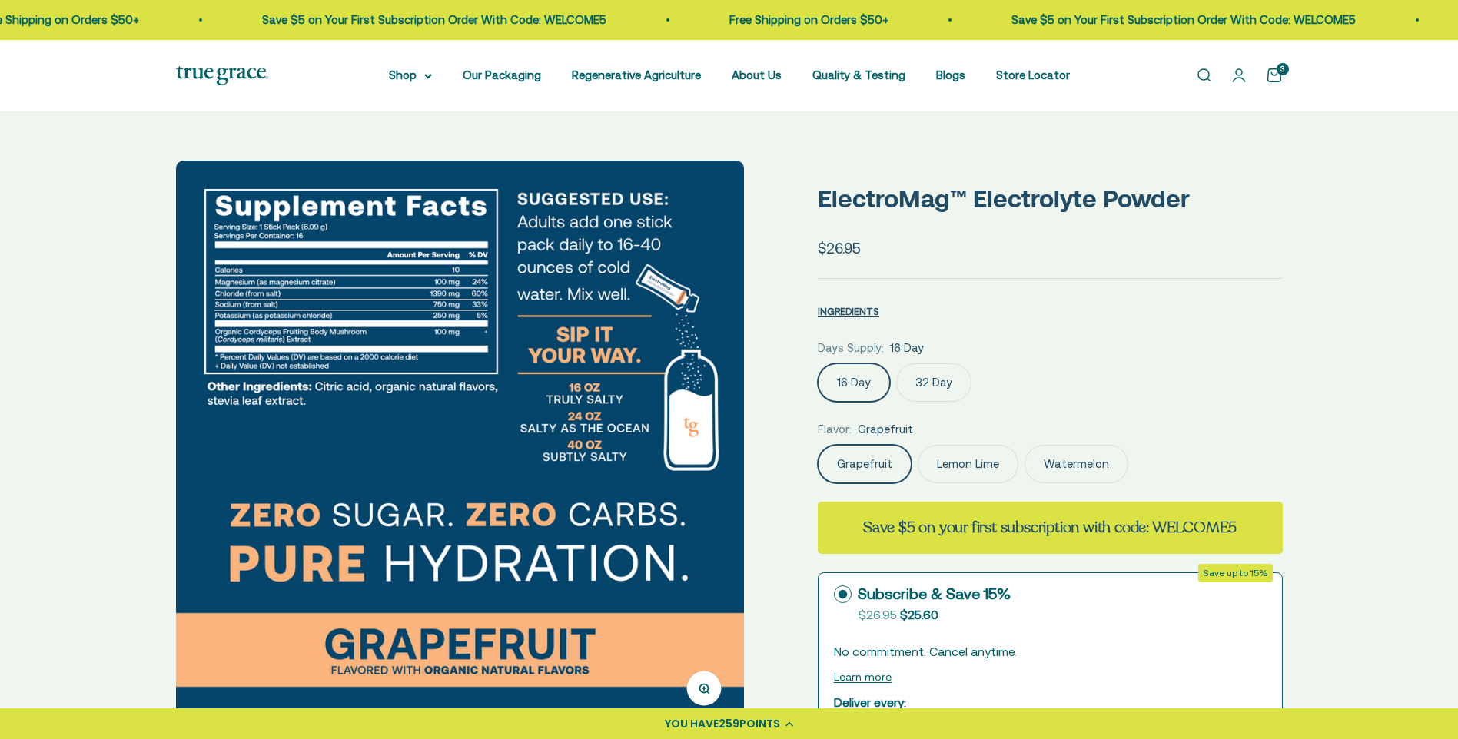
scroll to position [154, 0]
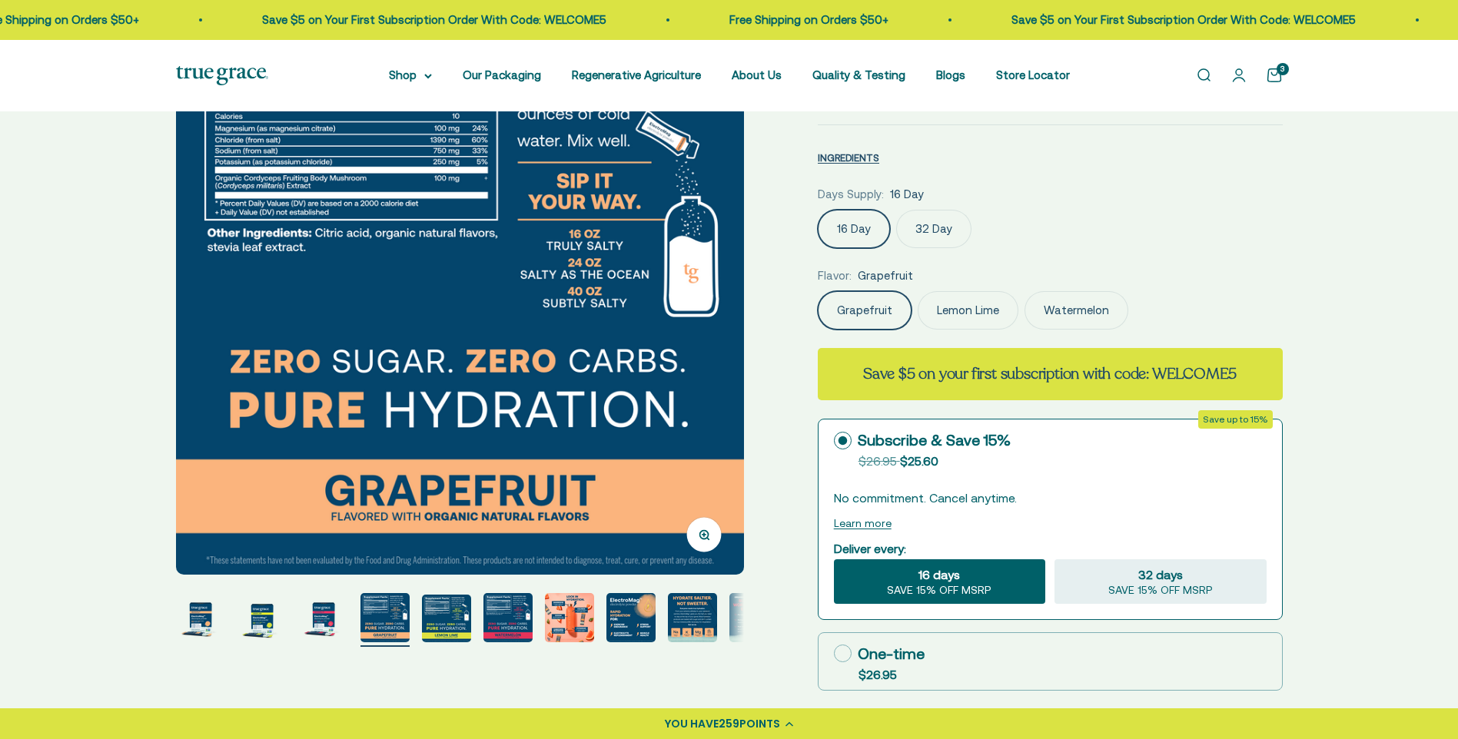
click at [443, 617] on img "Go to item 5" at bounding box center [446, 619] width 49 height 48
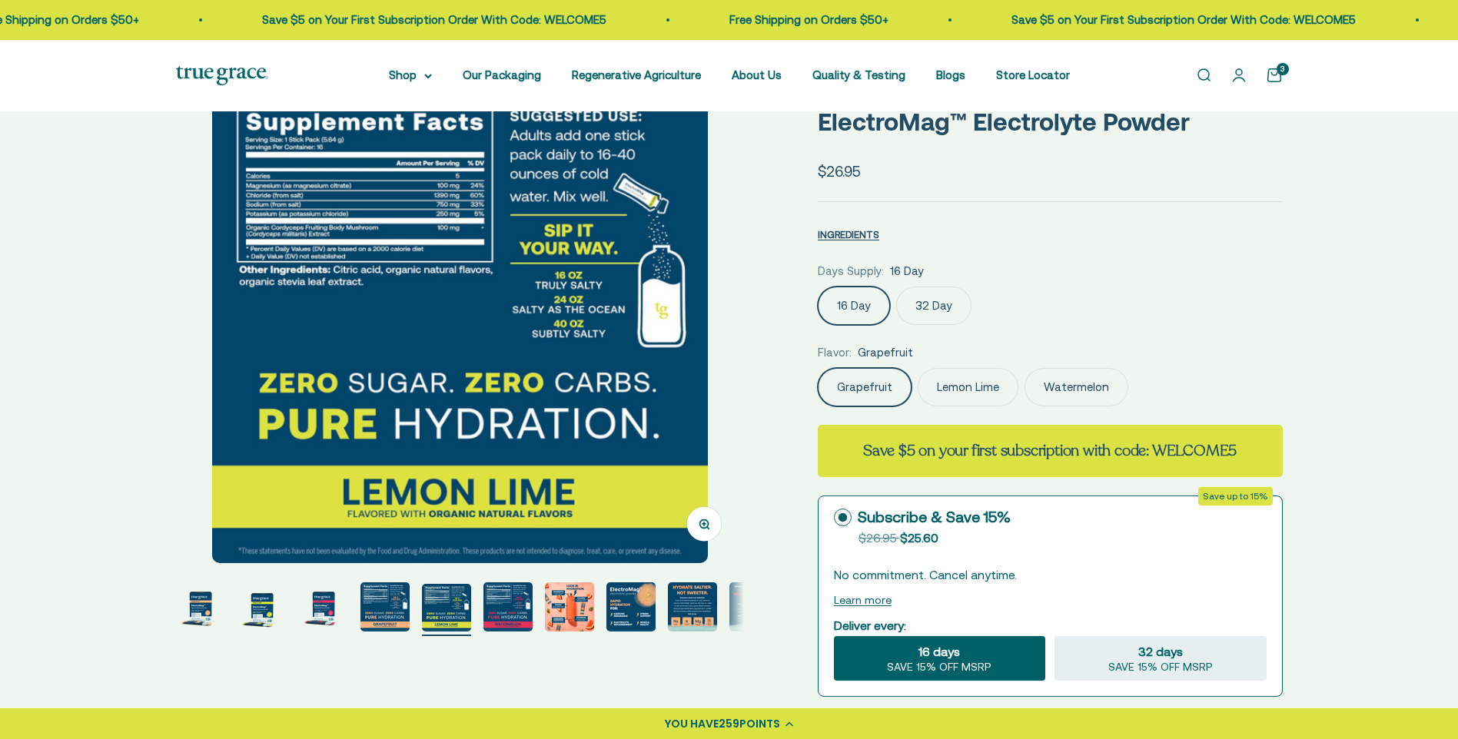
scroll to position [0, 0]
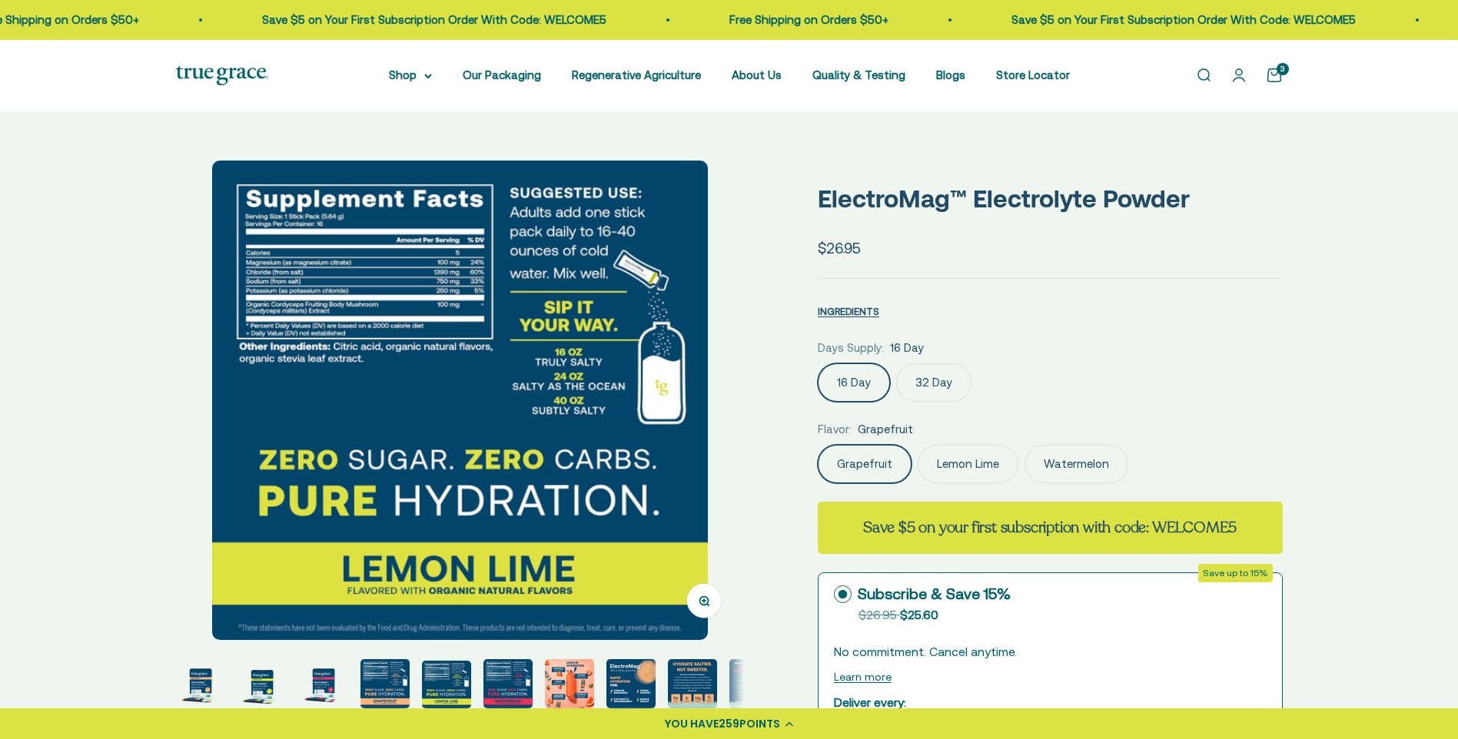
click at [567, 681] on img "Go to item 7" at bounding box center [569, 683] width 49 height 49
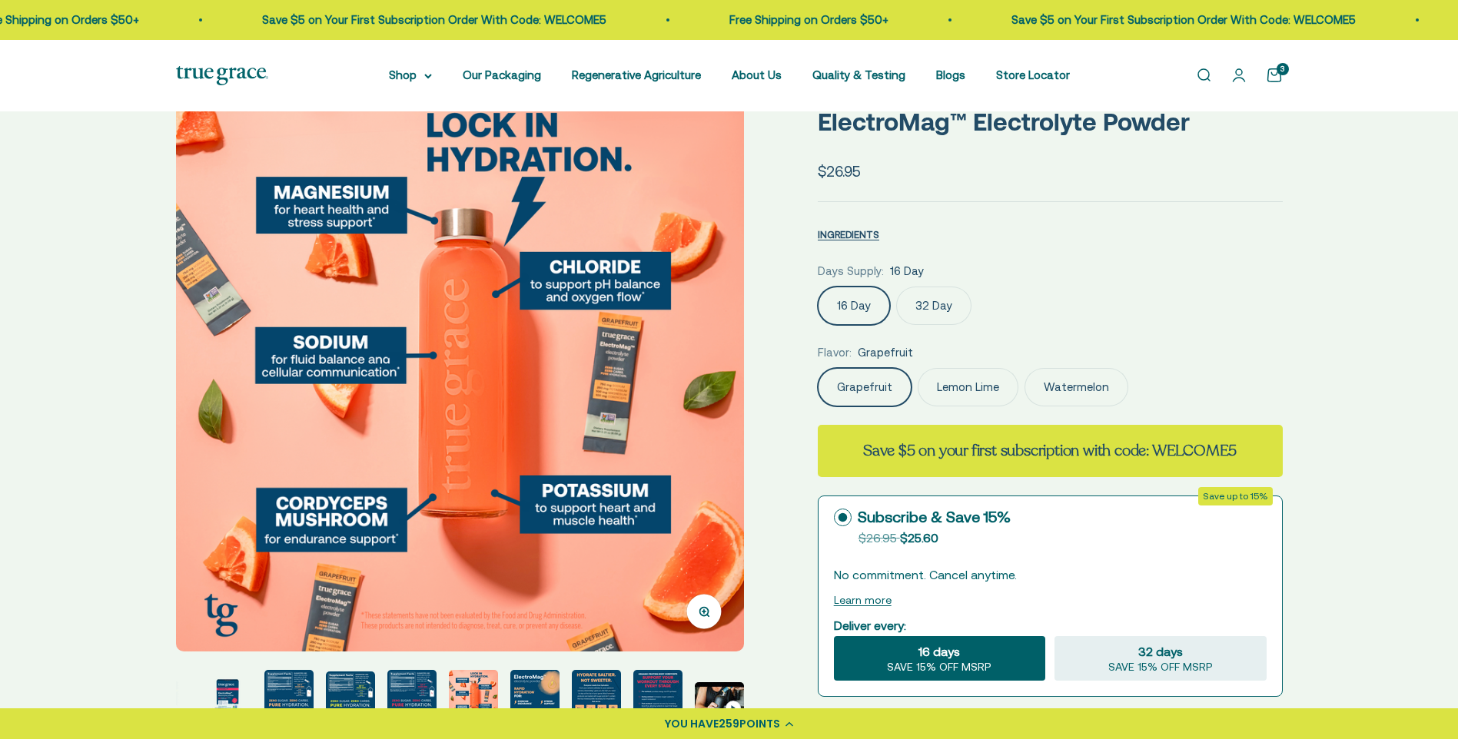
scroll to position [154, 0]
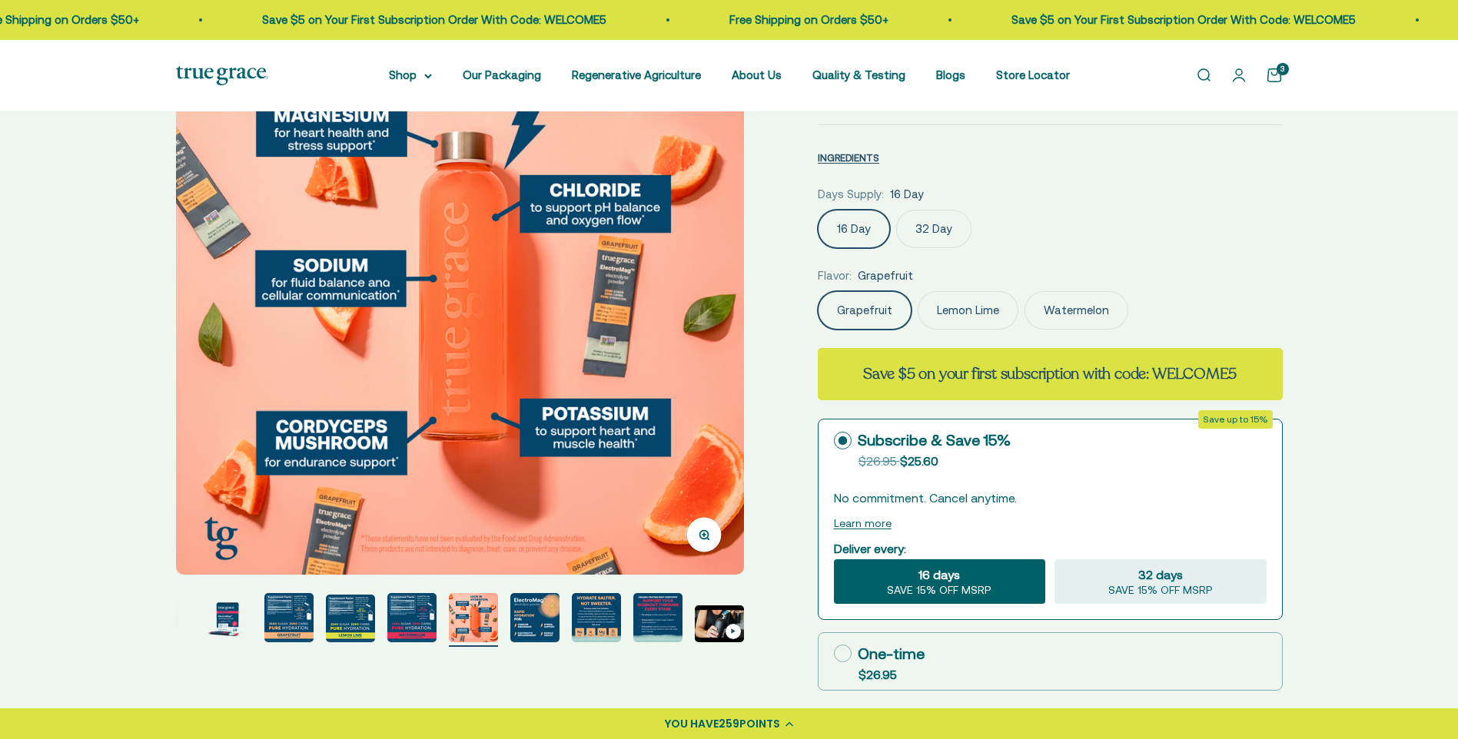
click at [656, 616] on img "Go to item 10" at bounding box center [657, 617] width 49 height 49
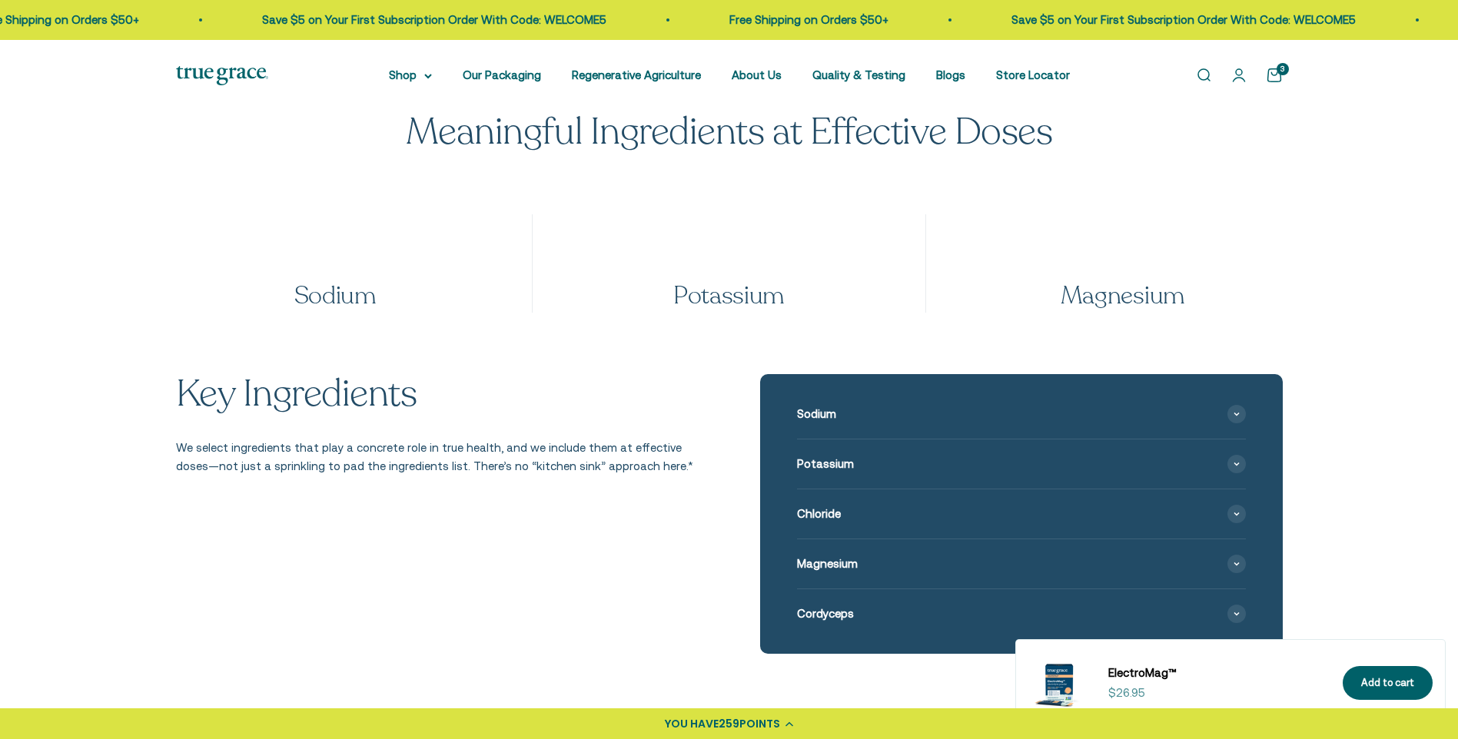
scroll to position [1691, 0]
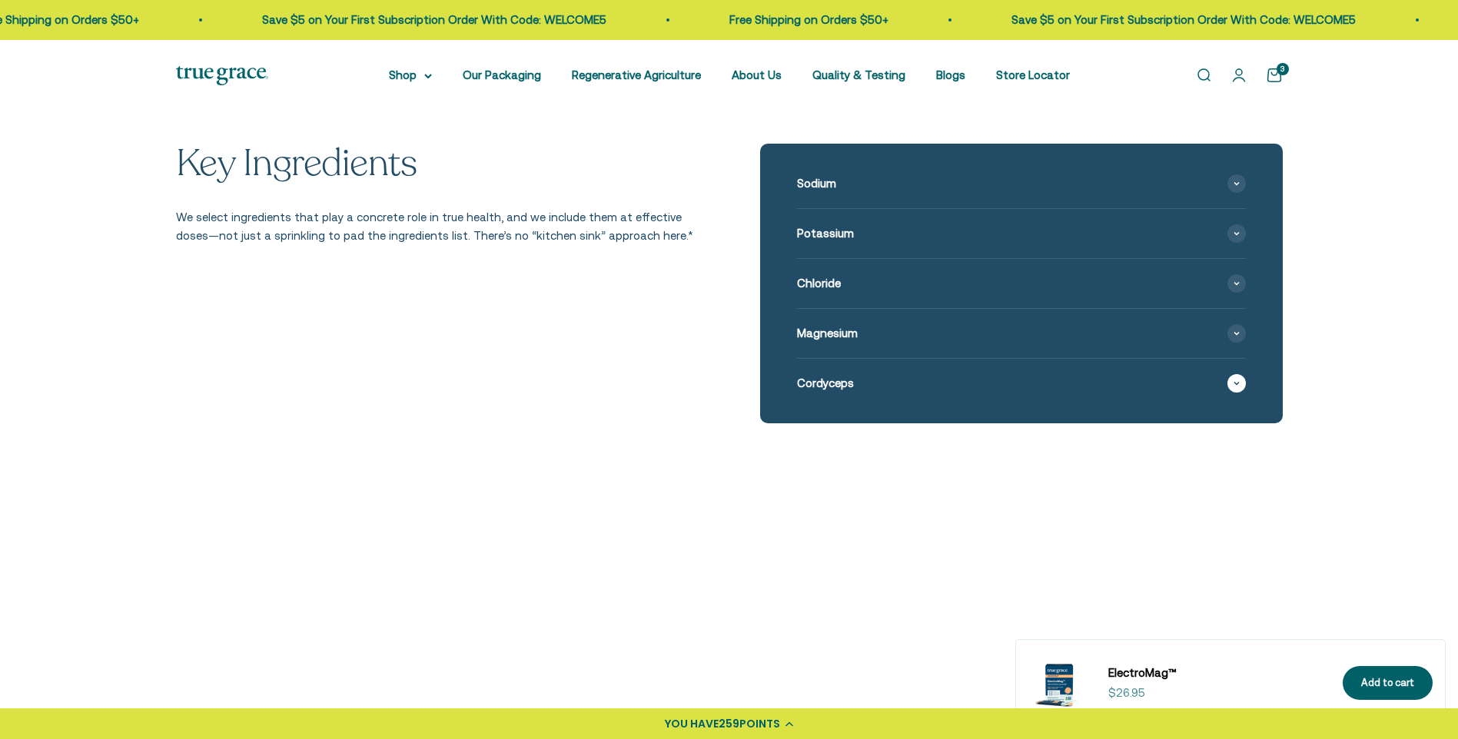
click at [1242, 393] on span at bounding box center [1236, 383] width 18 height 18
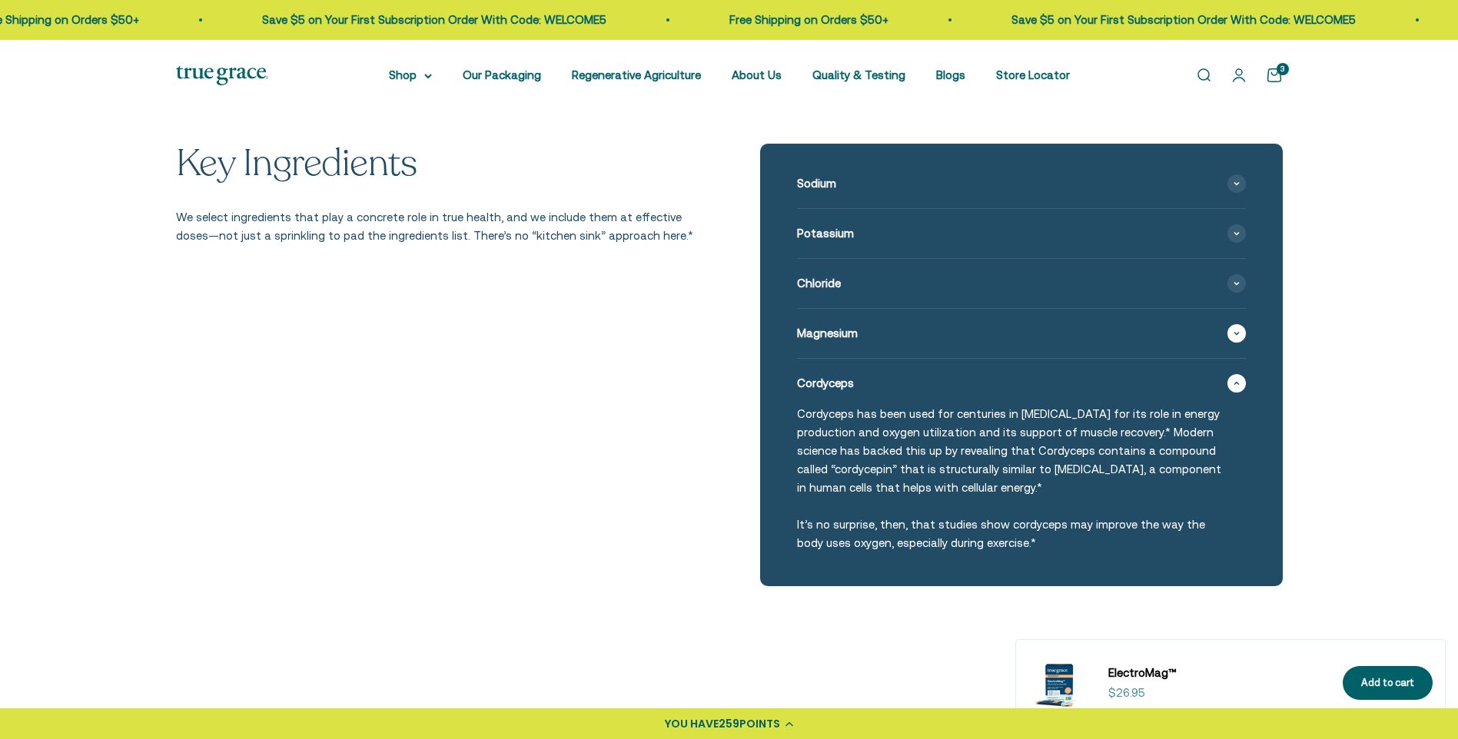
click at [1238, 343] on span at bounding box center [1236, 333] width 18 height 18
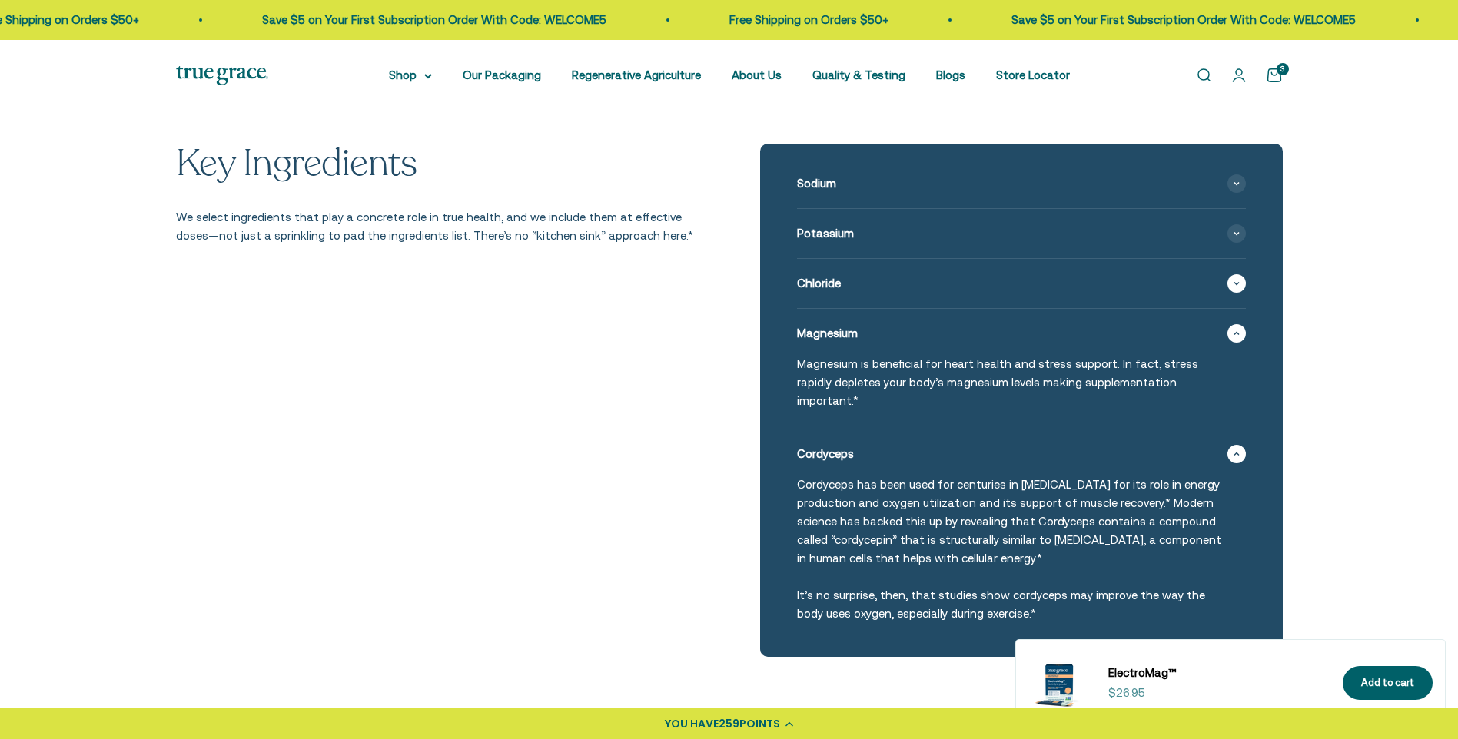
click at [1238, 284] on icon at bounding box center [1236, 283] width 5 height 2
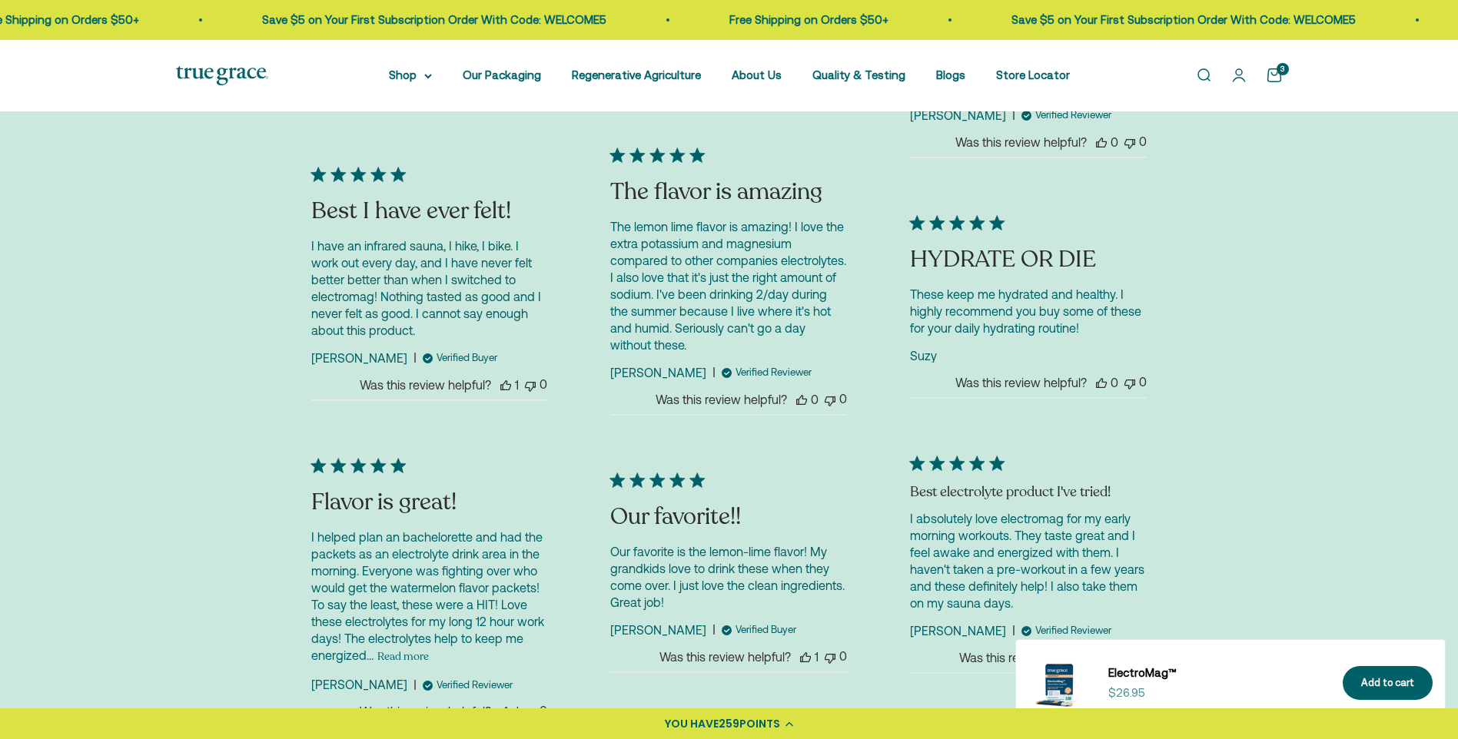
scroll to position [4150, 0]
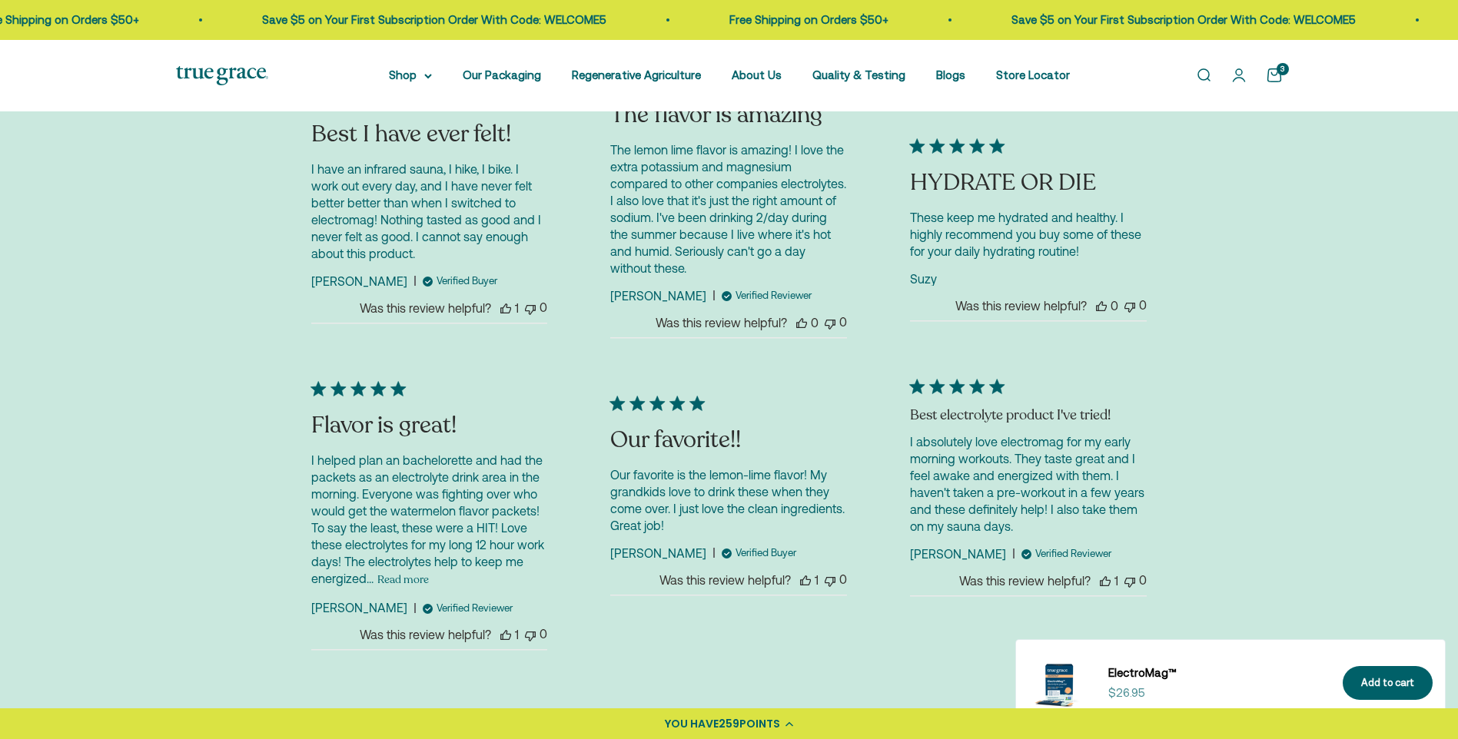
click at [410, 579] on button "Read more" at bounding box center [402, 579] width 51 height 18
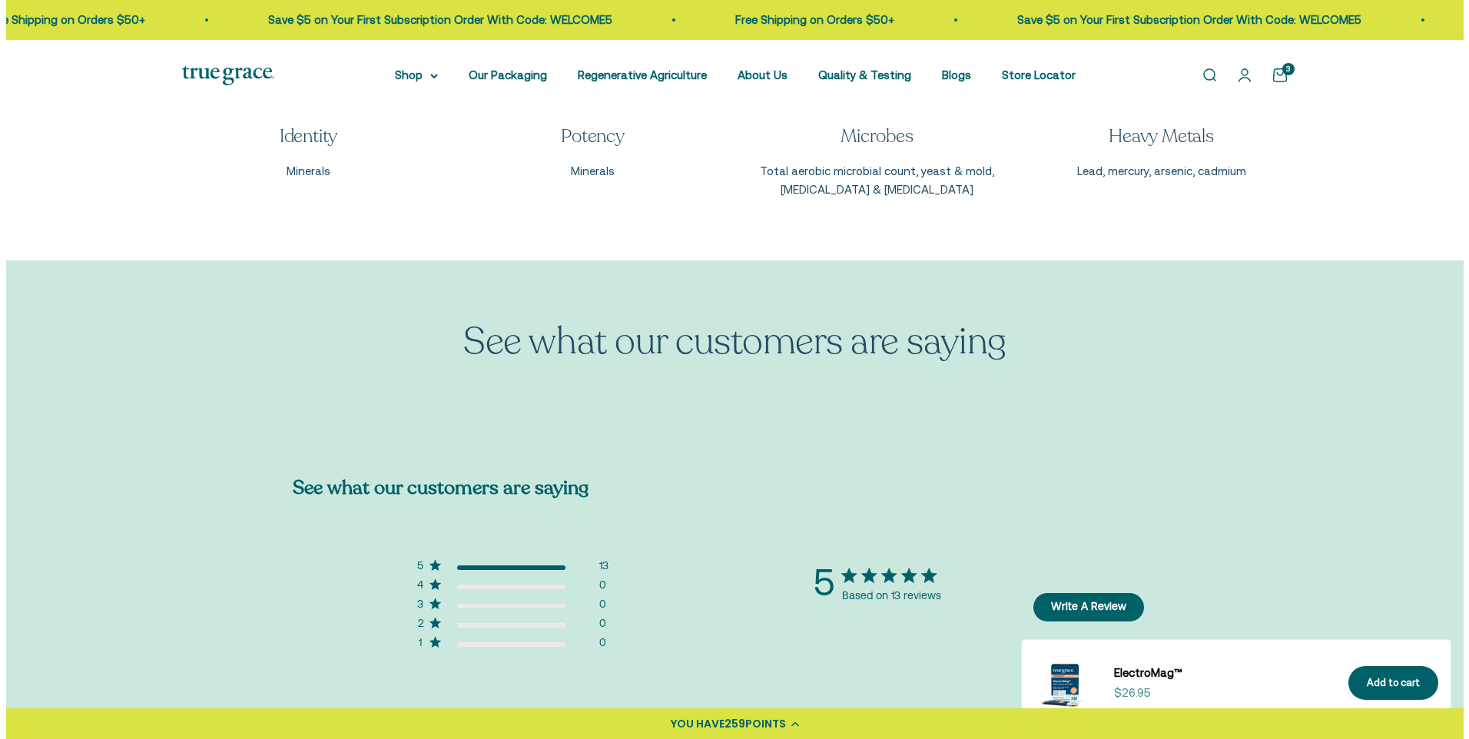
scroll to position [2558, 0]
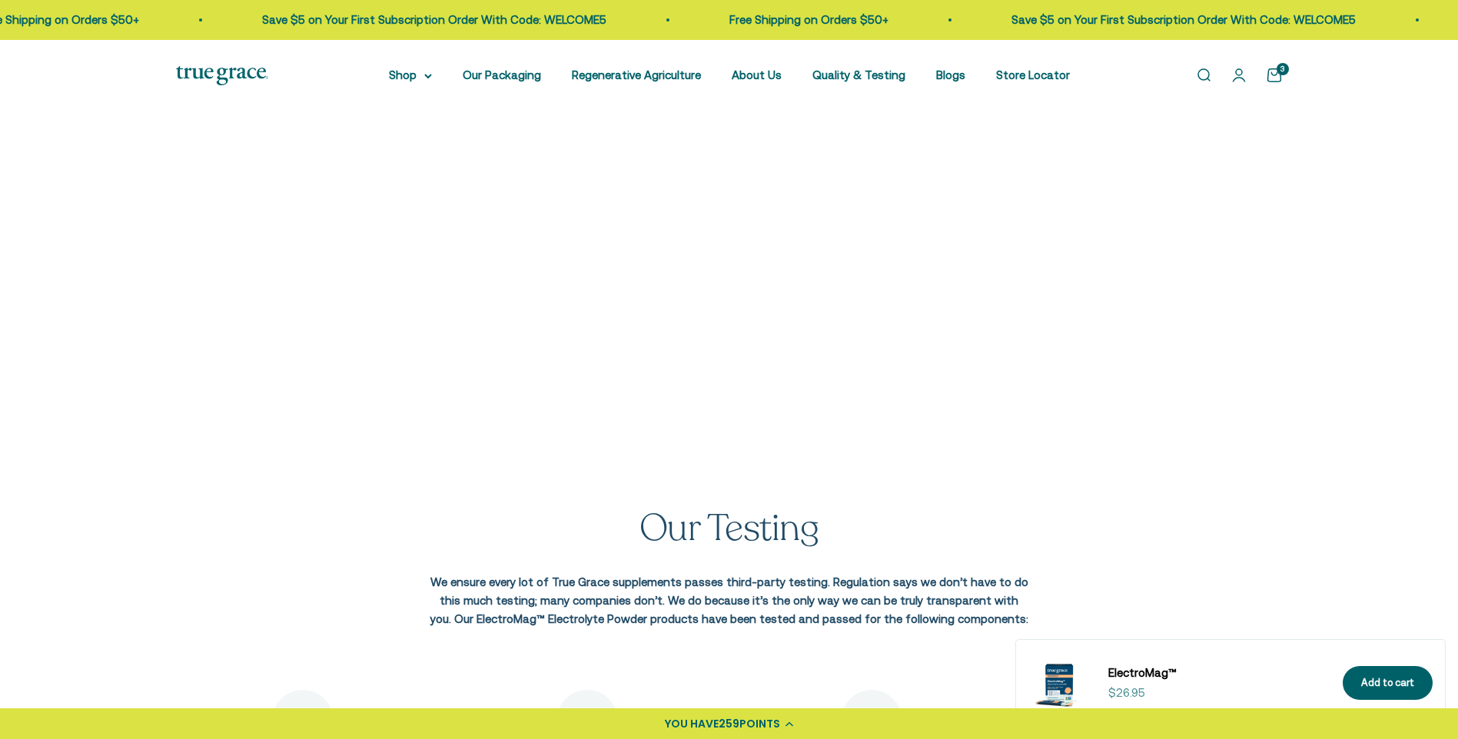
click at [1274, 78] on link "Open cart 3" at bounding box center [1274, 75] width 17 height 17
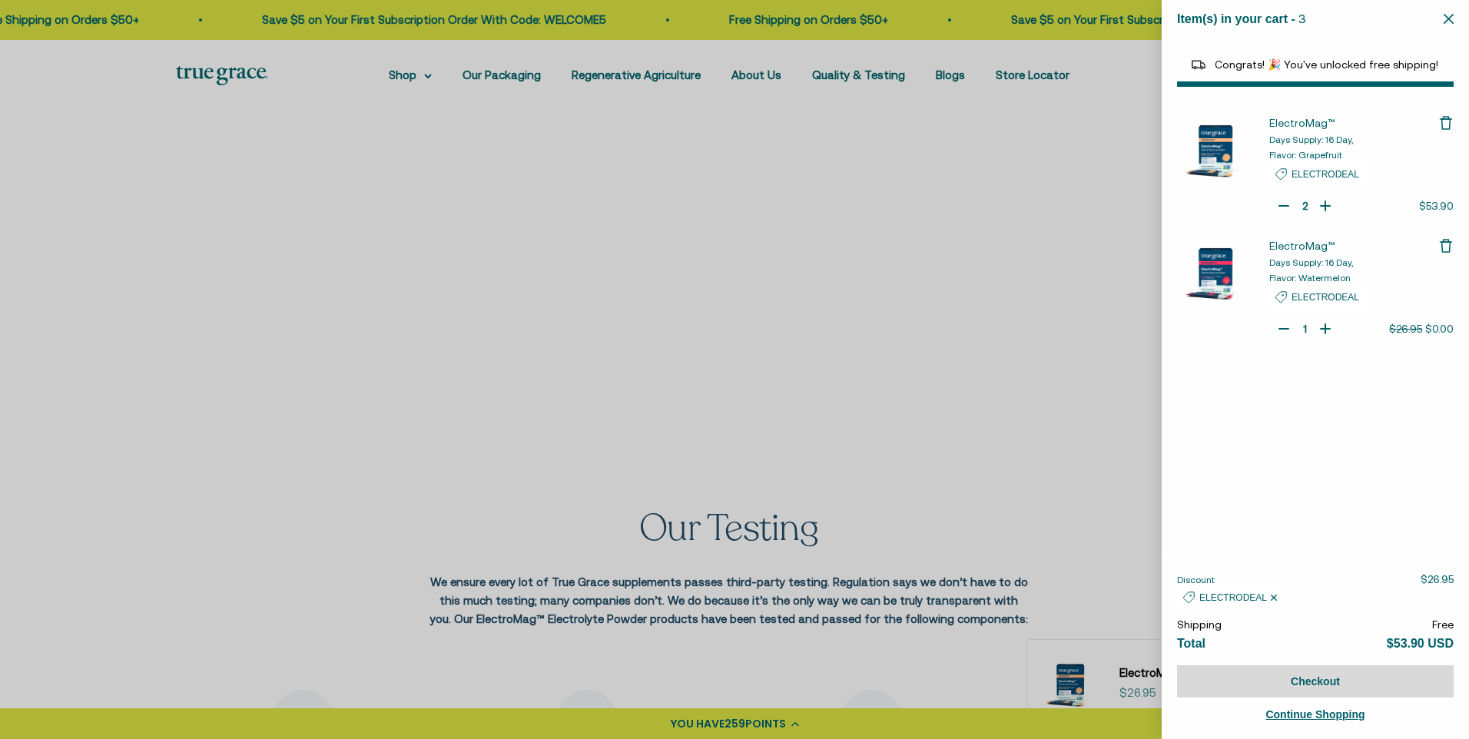
select select "44163639509206"
select select "40055698129088"
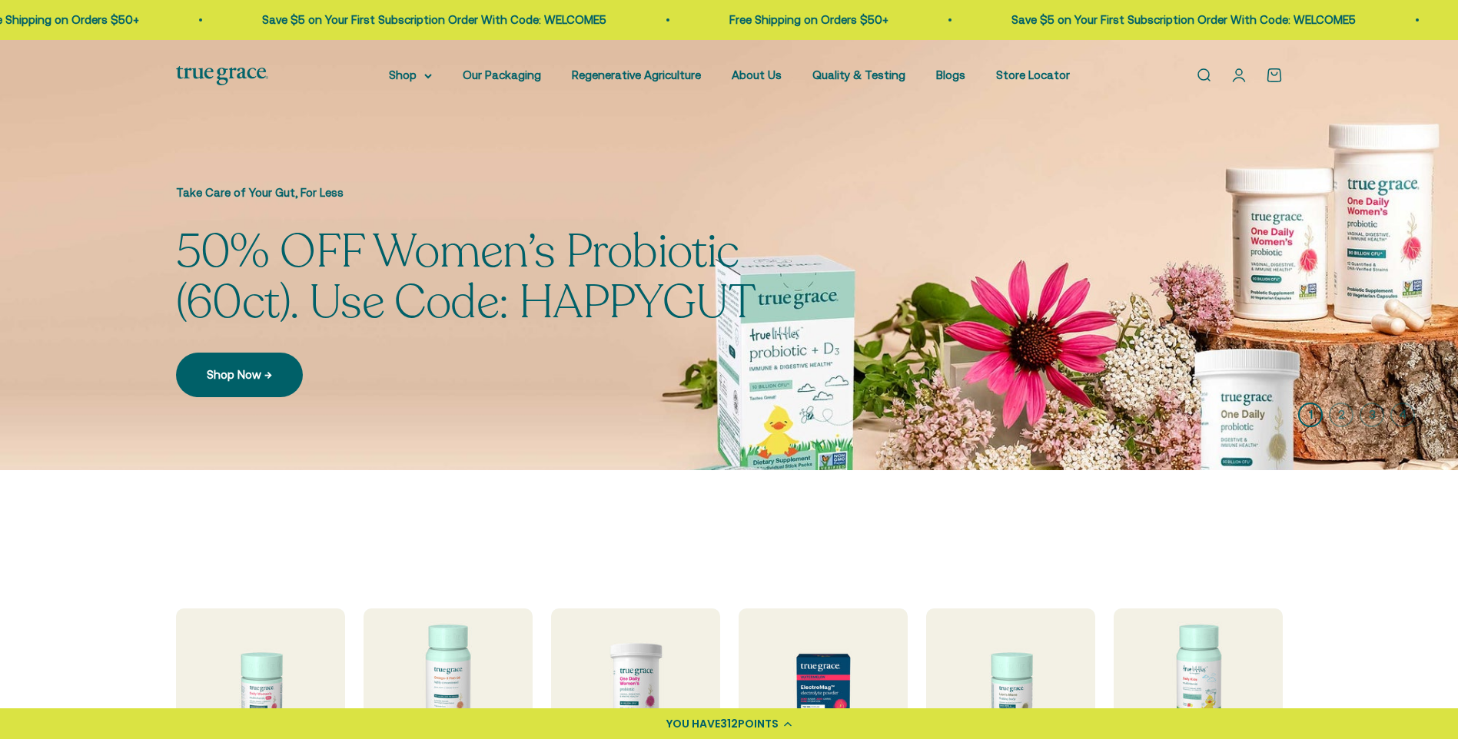
click at [1240, 75] on link "Open account page" at bounding box center [1238, 75] width 17 height 17
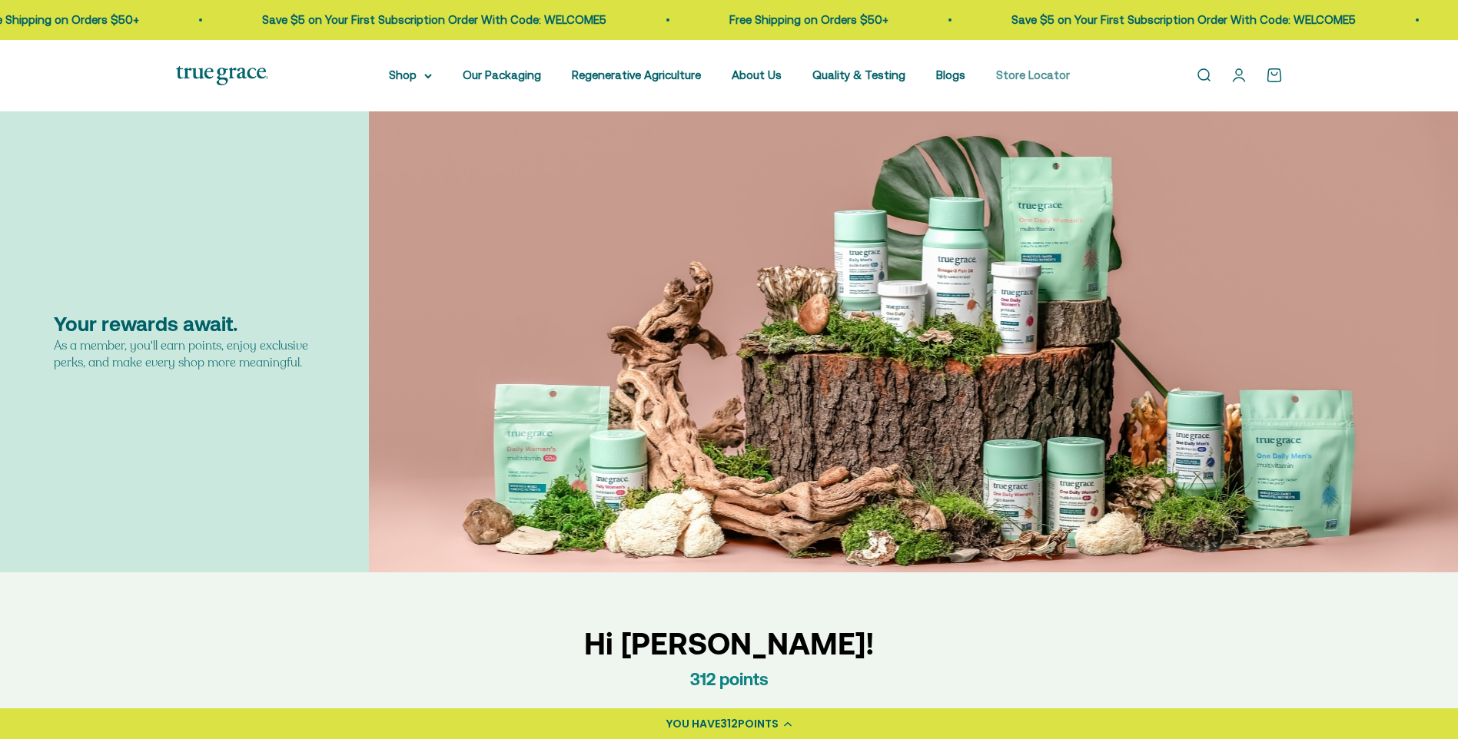
click at [1032, 76] on link "Store Locator" at bounding box center [1033, 74] width 74 height 13
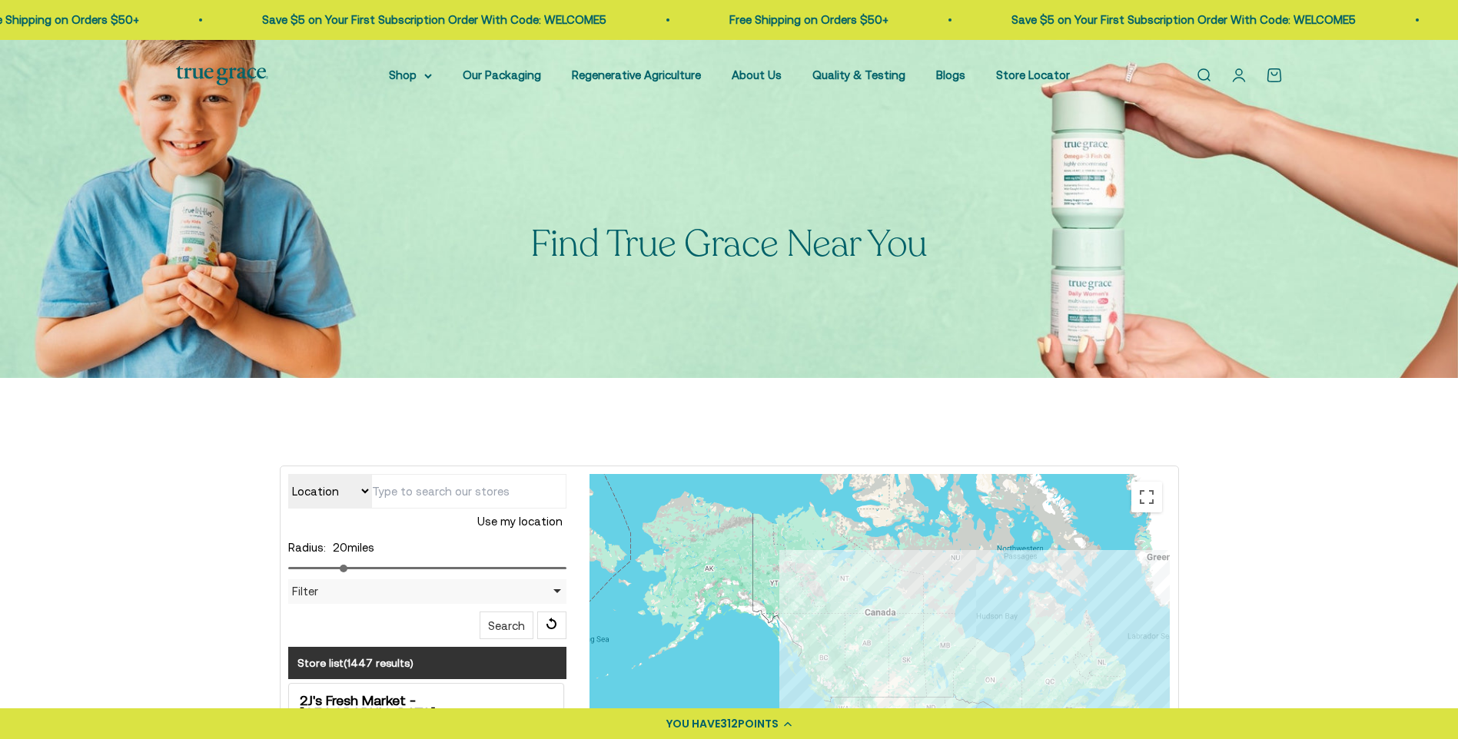
scroll to position [231, 0]
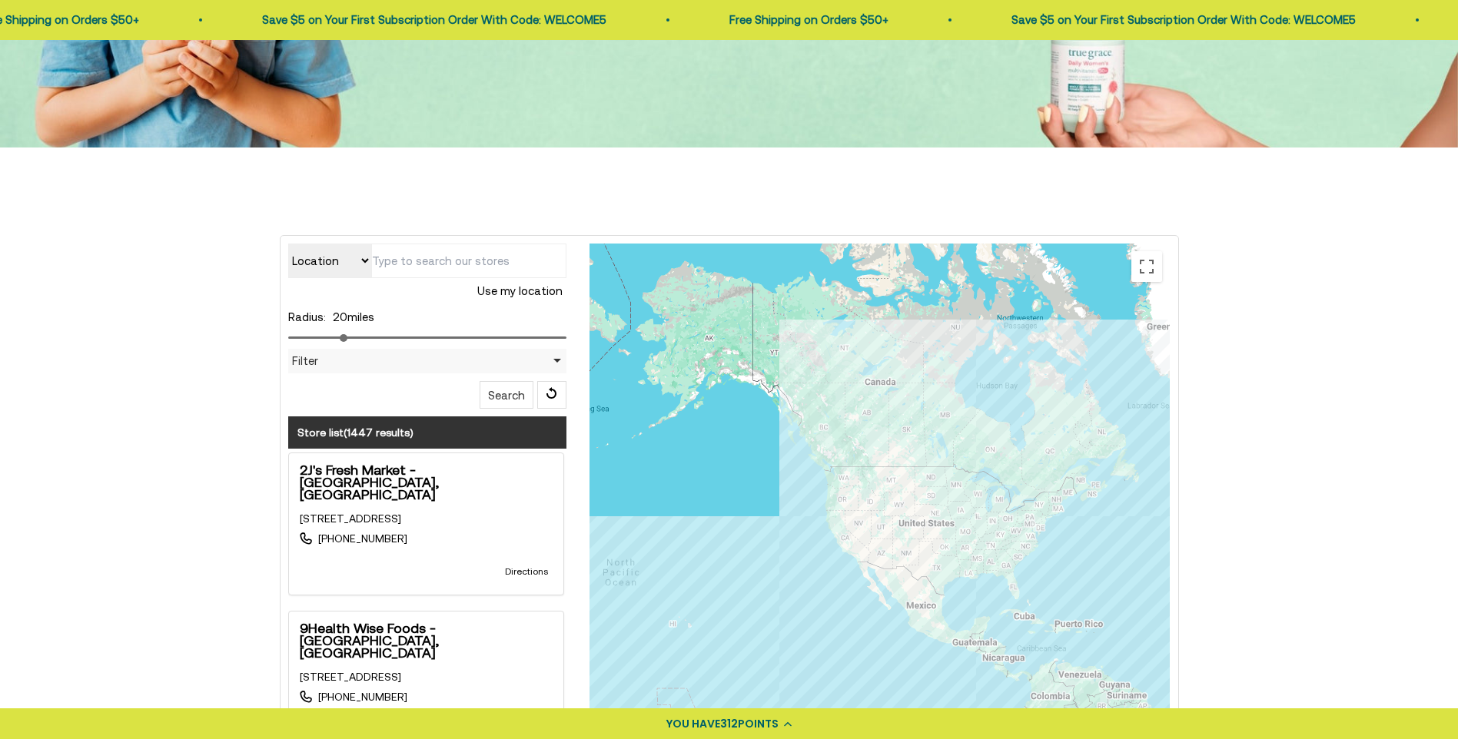
click at [443, 261] on input "text" at bounding box center [468, 261] width 195 height 35
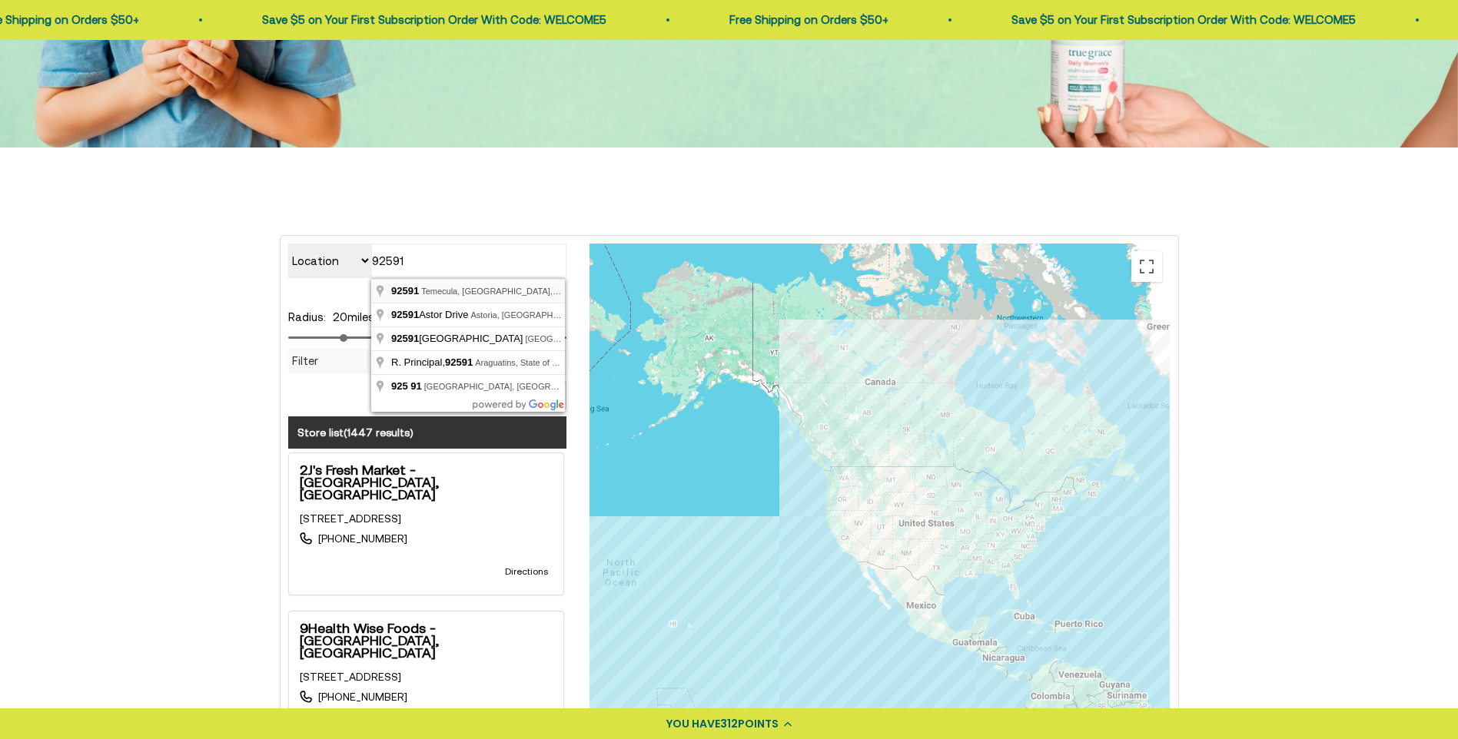
type input "Temecula, CA 92591, [GEOGRAPHIC_DATA]"
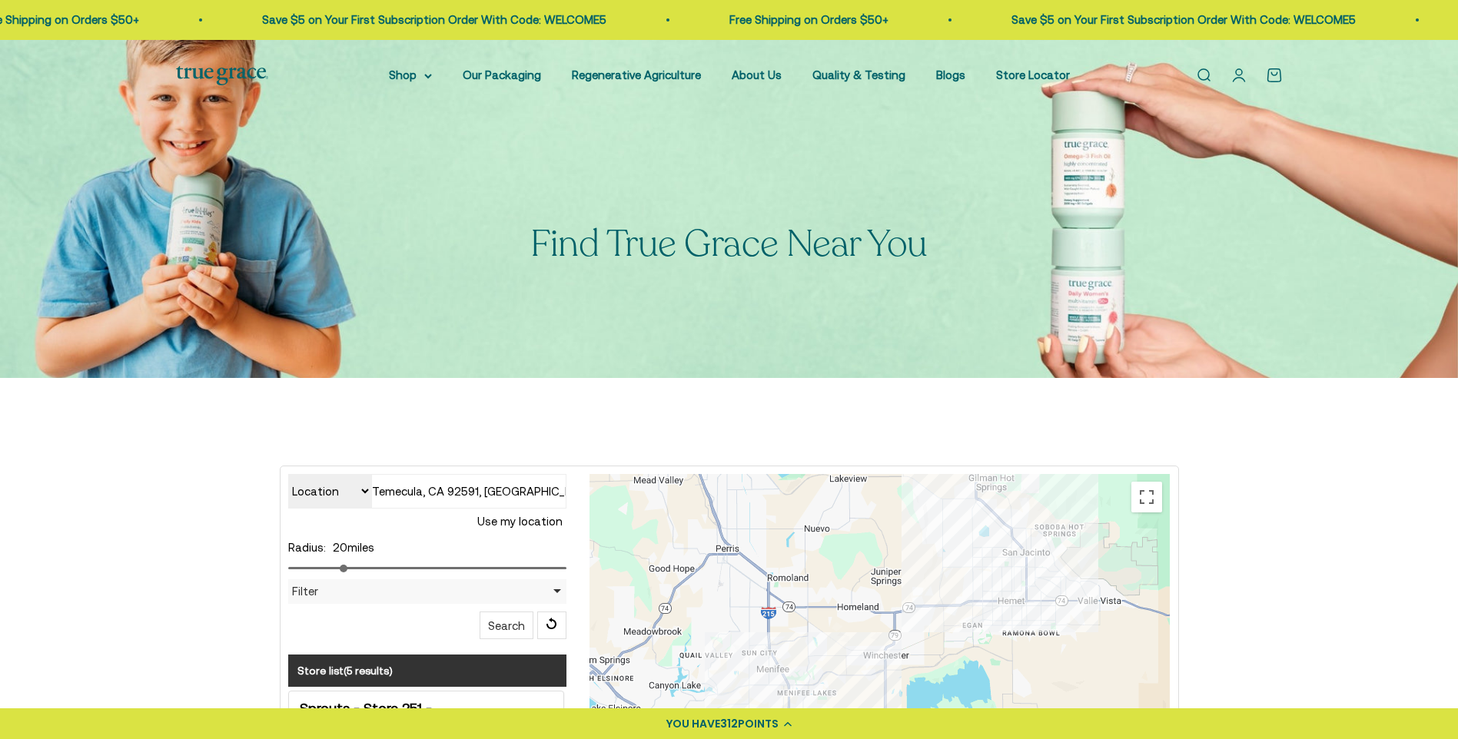
scroll to position [77, 0]
